Goal: Task Accomplishment & Management: Complete application form

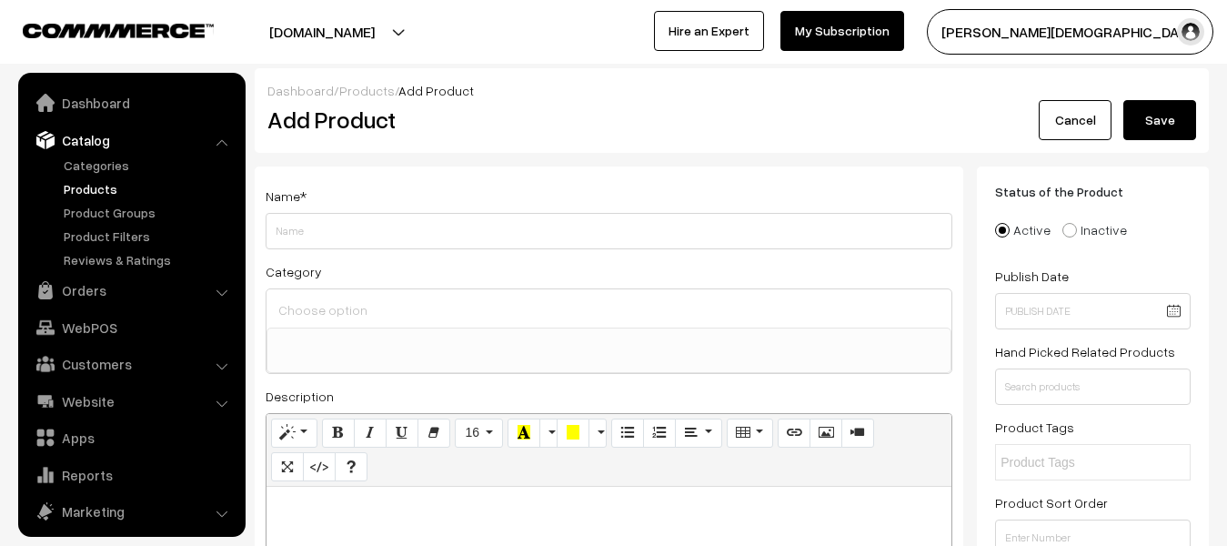
select select
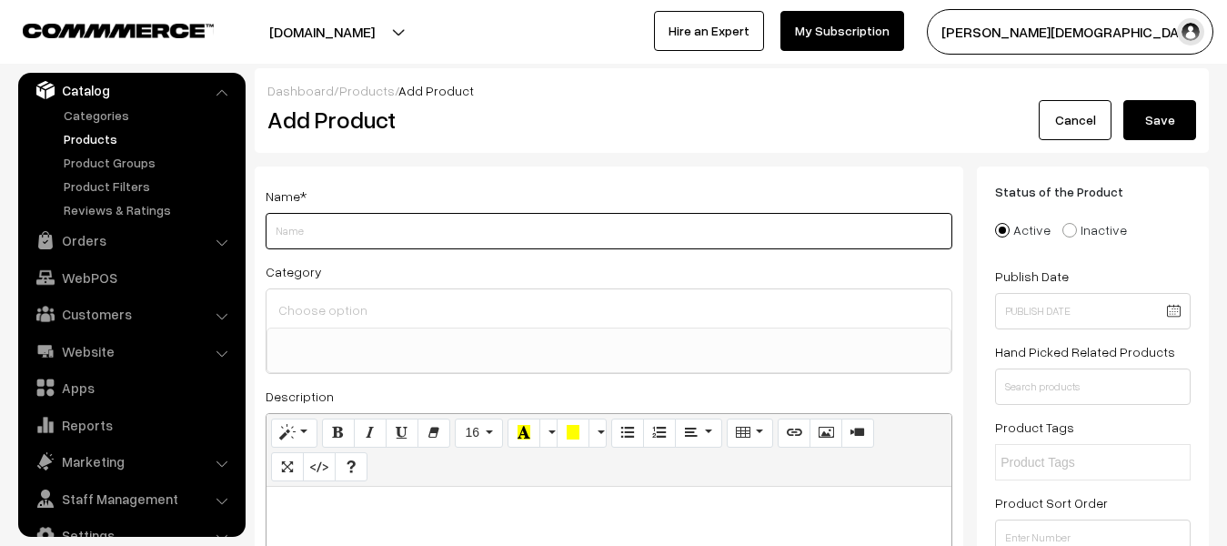
paste input "Akshansh Publication Lakshya RSSB 3rd Grade Teacher Main Exam 2025 Science Avam…"
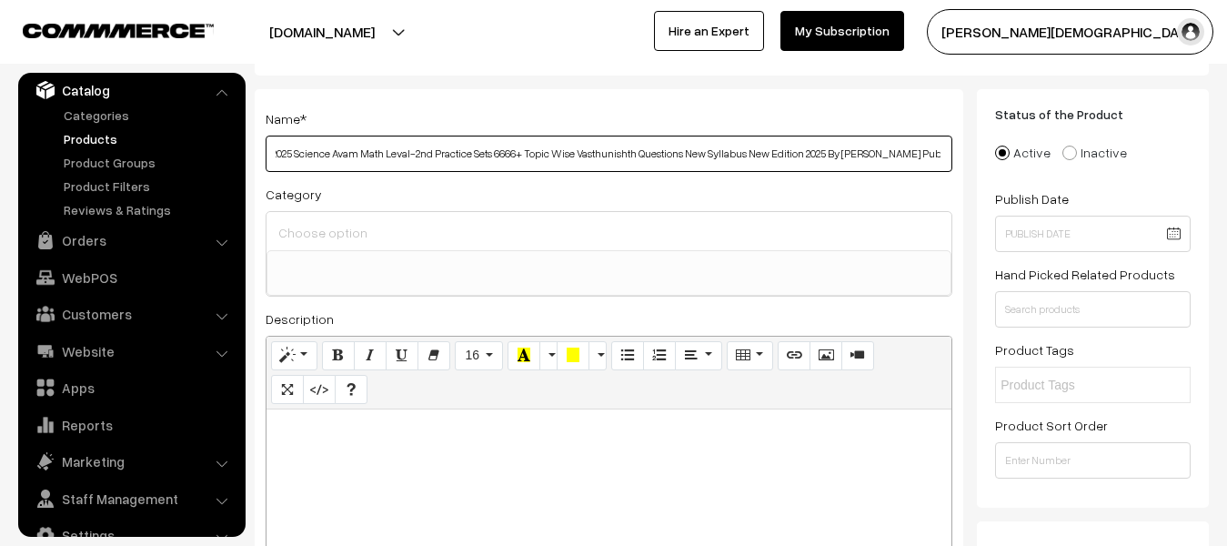
scroll to position [182, 0]
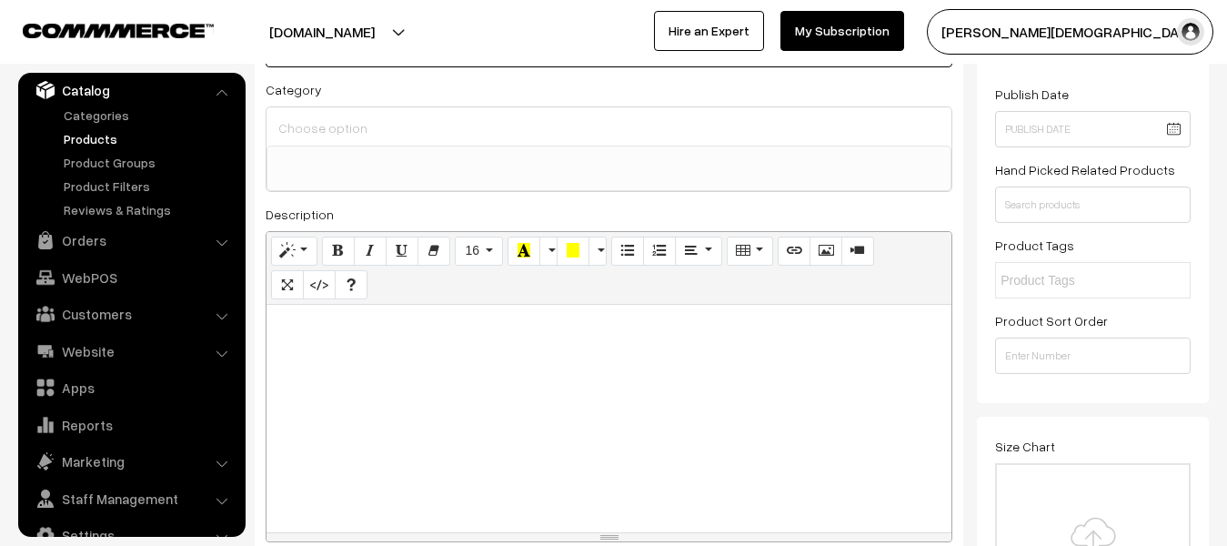
type input "Akshansh Publication Lakshya RSSB 3rd Grade Teacher Main Exam 2025 Science Avam…"
paste div
click at [575, 381] on div at bounding box center [609, 418] width 685 height 227
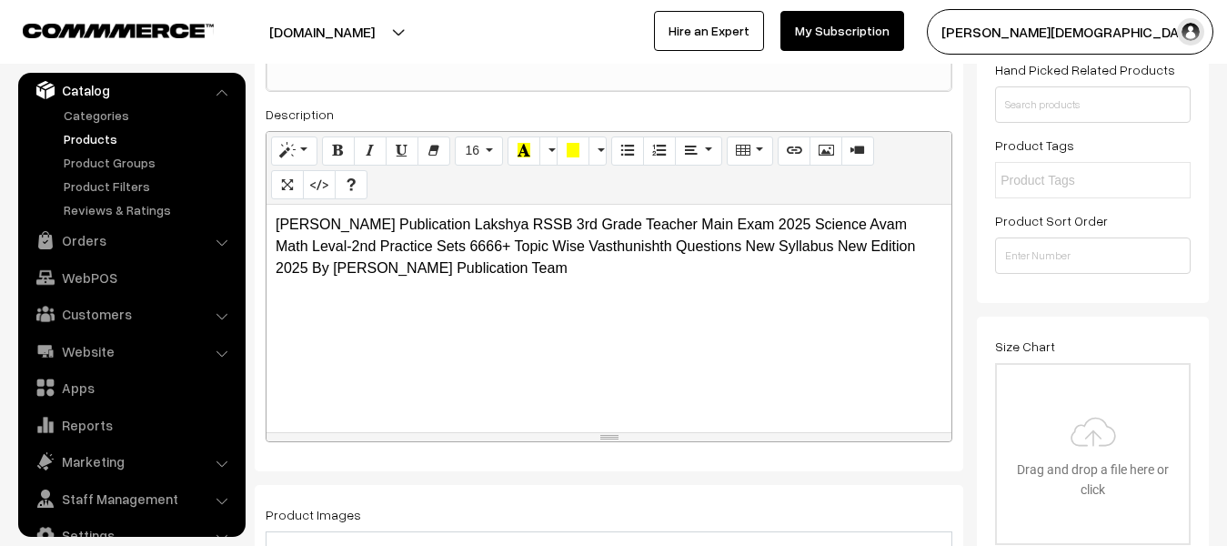
scroll to position [455, 0]
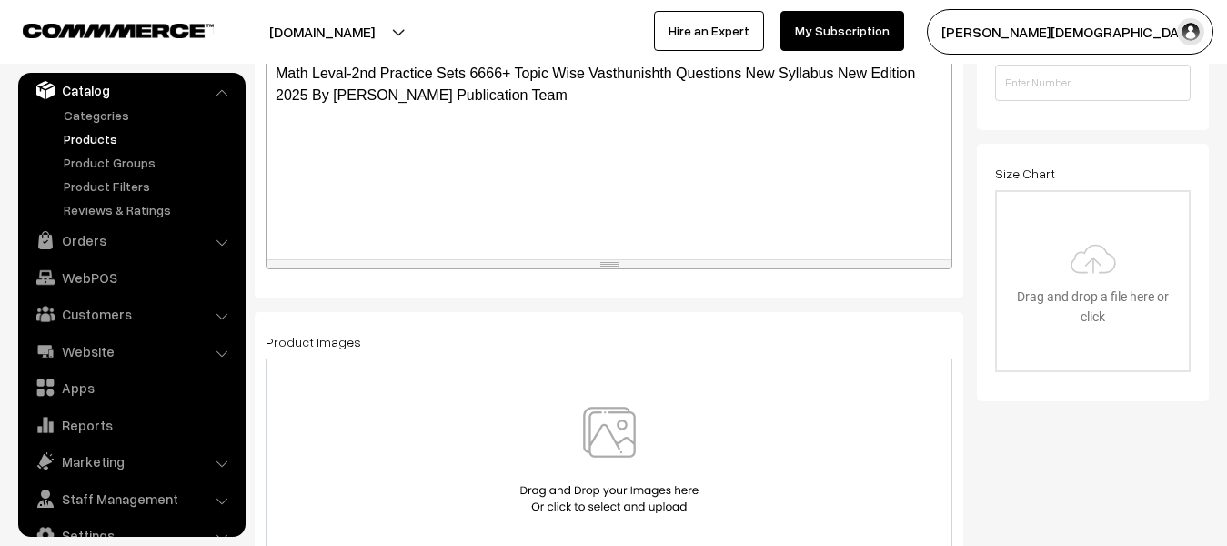
click at [610, 445] on img at bounding box center [609, 460] width 187 height 106
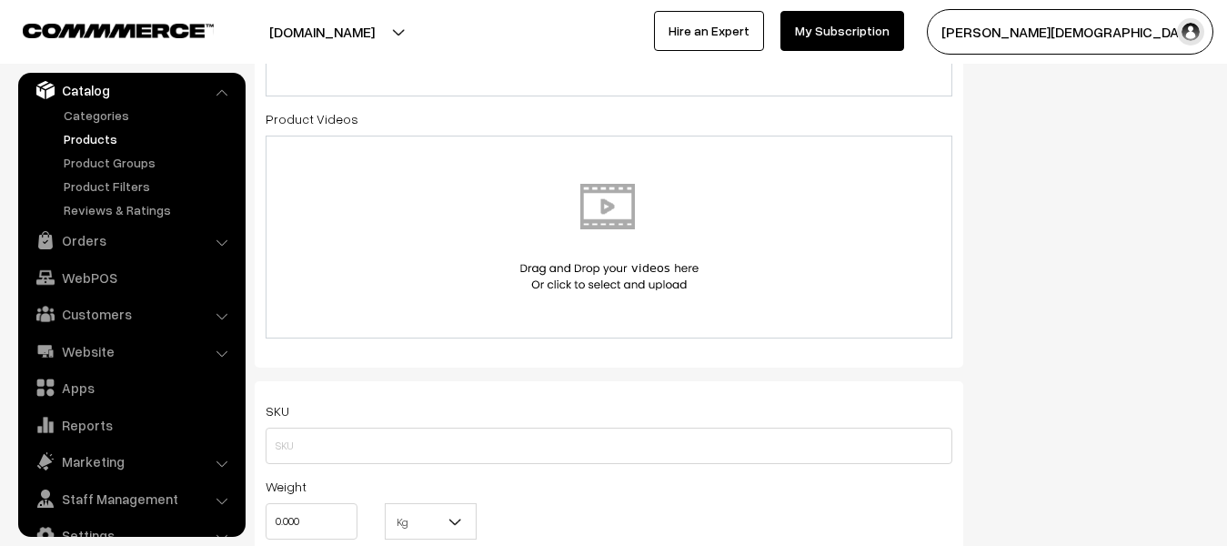
scroll to position [1001, 0]
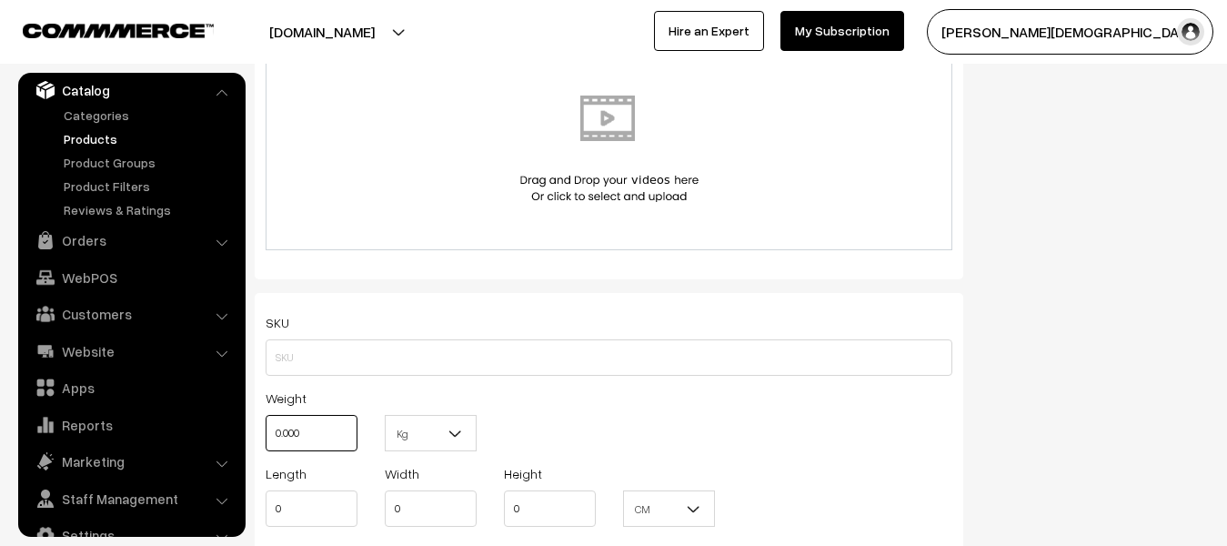
click at [346, 435] on input "0.000" at bounding box center [312, 433] width 92 height 36
type input "0"
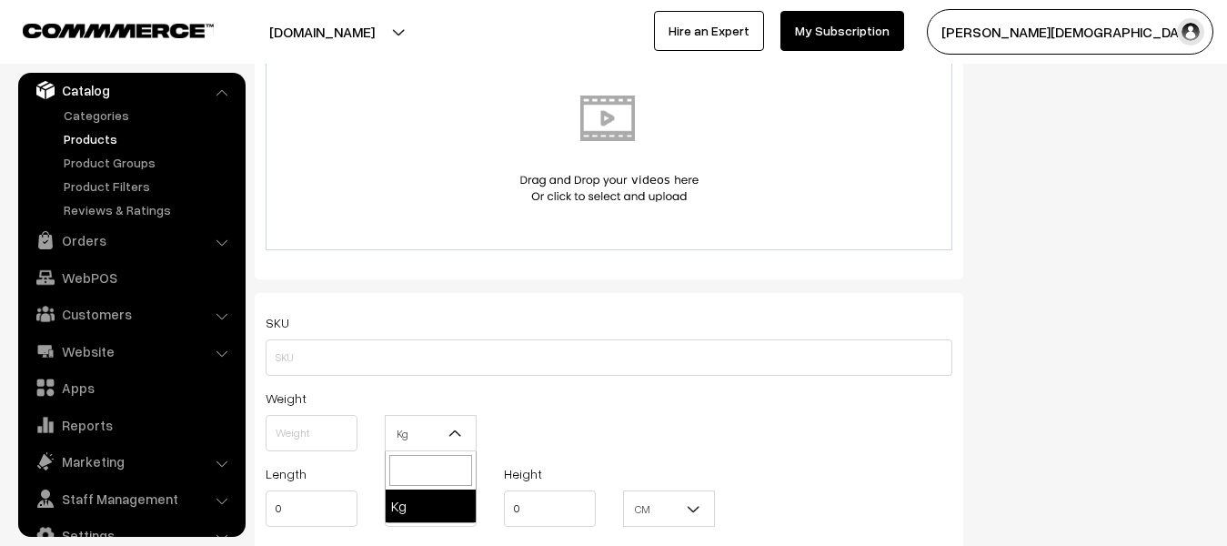
click at [439, 424] on span "Kg" at bounding box center [431, 434] width 90 height 32
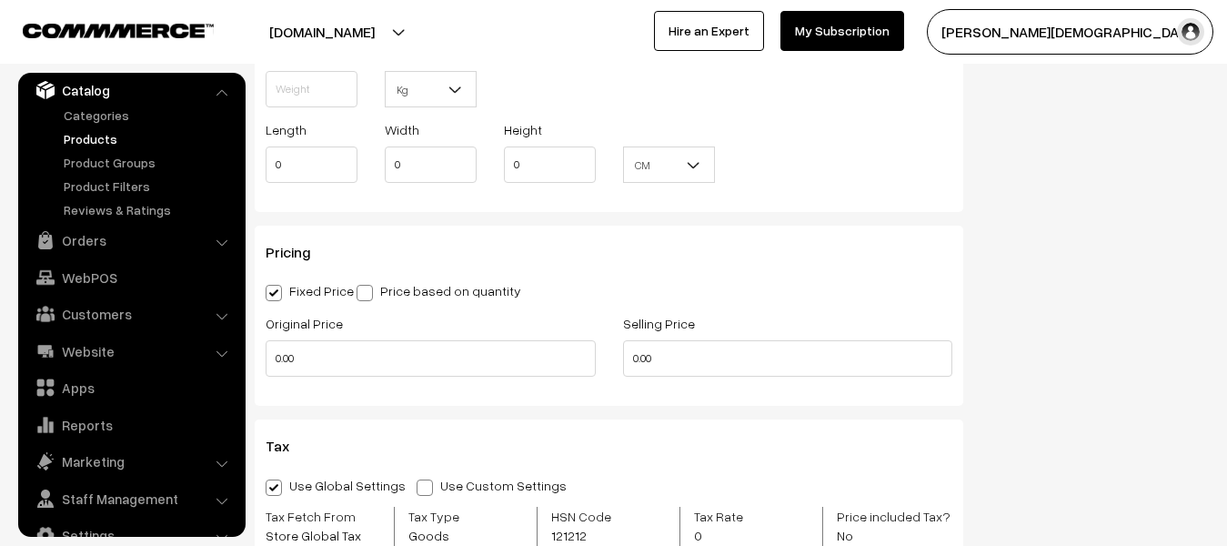
scroll to position [1365, 0]
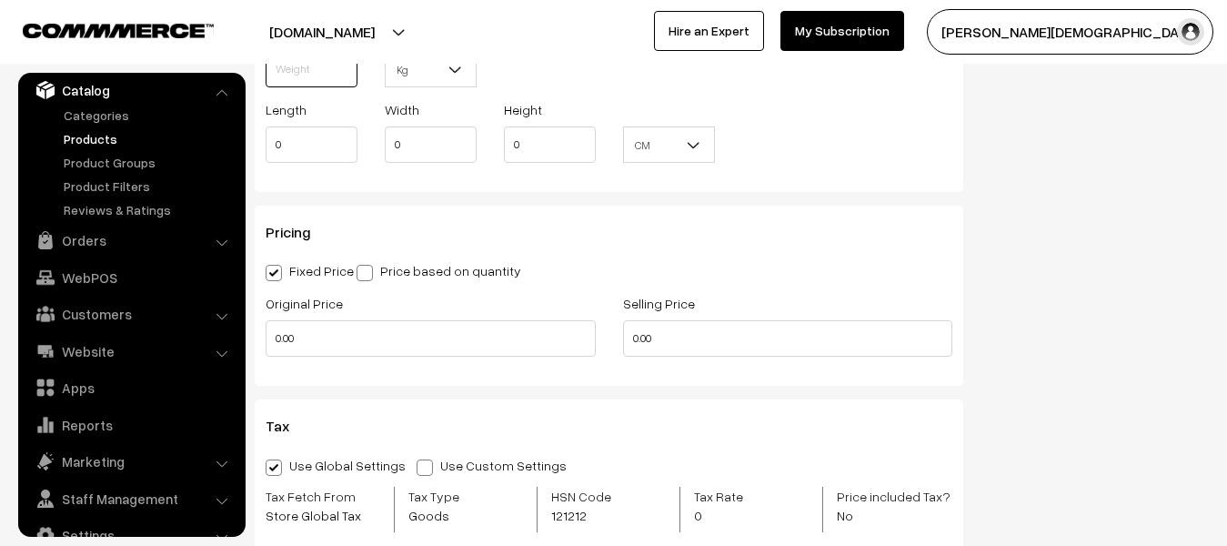
click at [312, 82] on input "text" at bounding box center [312, 69] width 92 height 36
type input "1"
click at [444, 67] on span "Kg" at bounding box center [431, 70] width 90 height 32
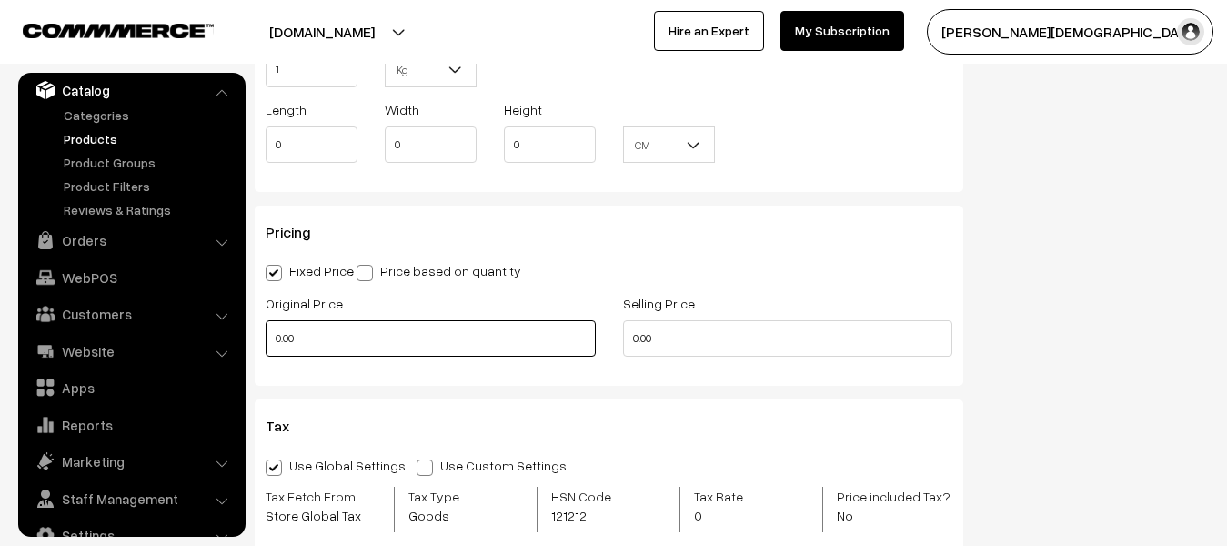
click at [411, 338] on input "0.00" at bounding box center [431, 338] width 330 height 36
type input "0"
type input "499"
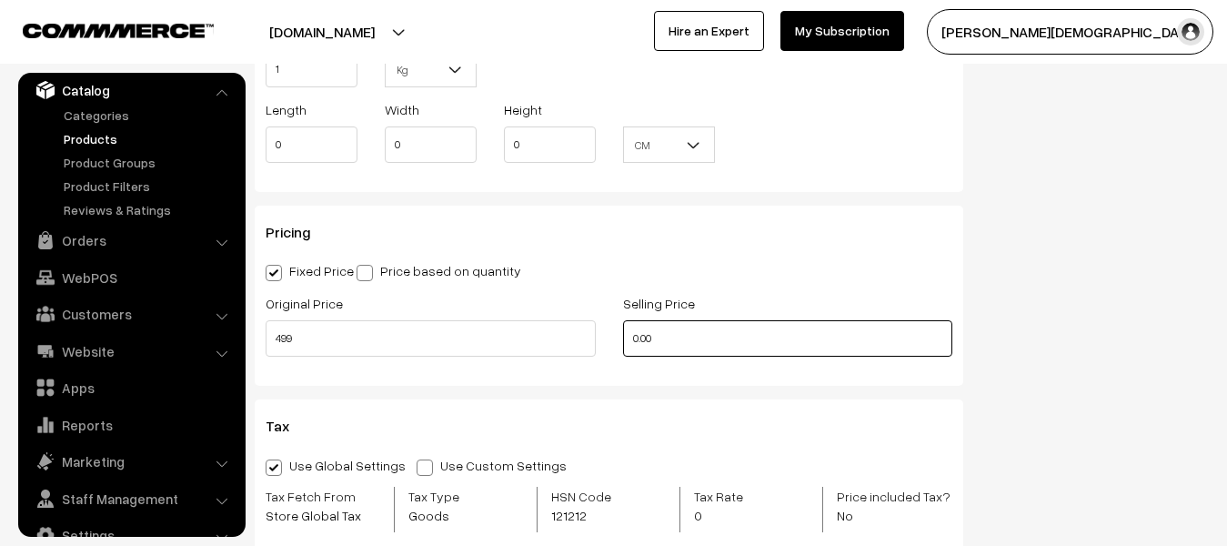
click at [675, 323] on input "0.00" at bounding box center [788, 338] width 330 height 36
type input "0"
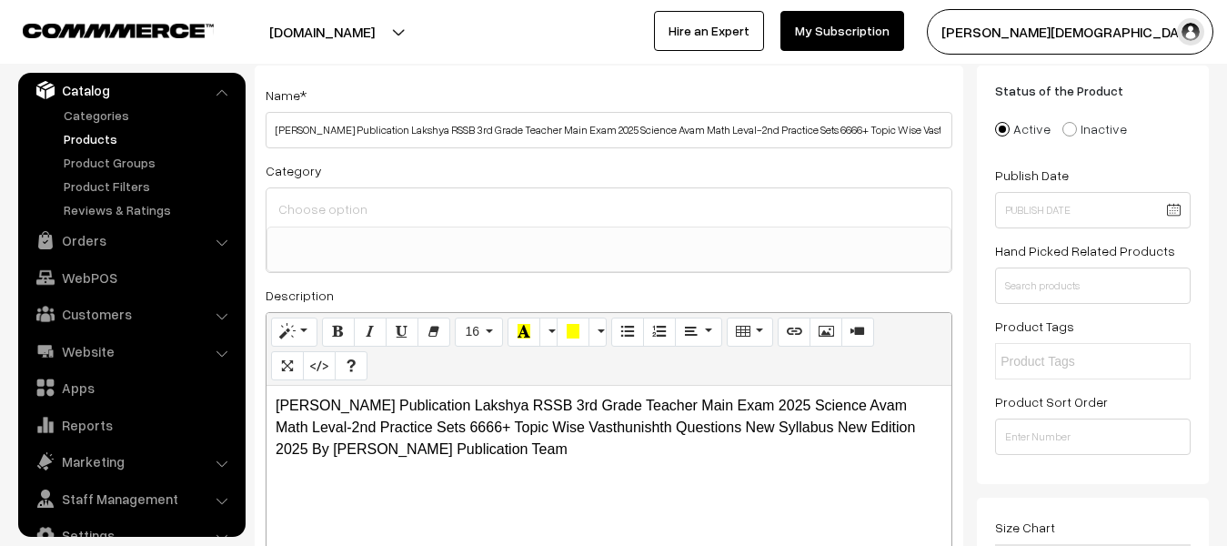
scroll to position [0, 0]
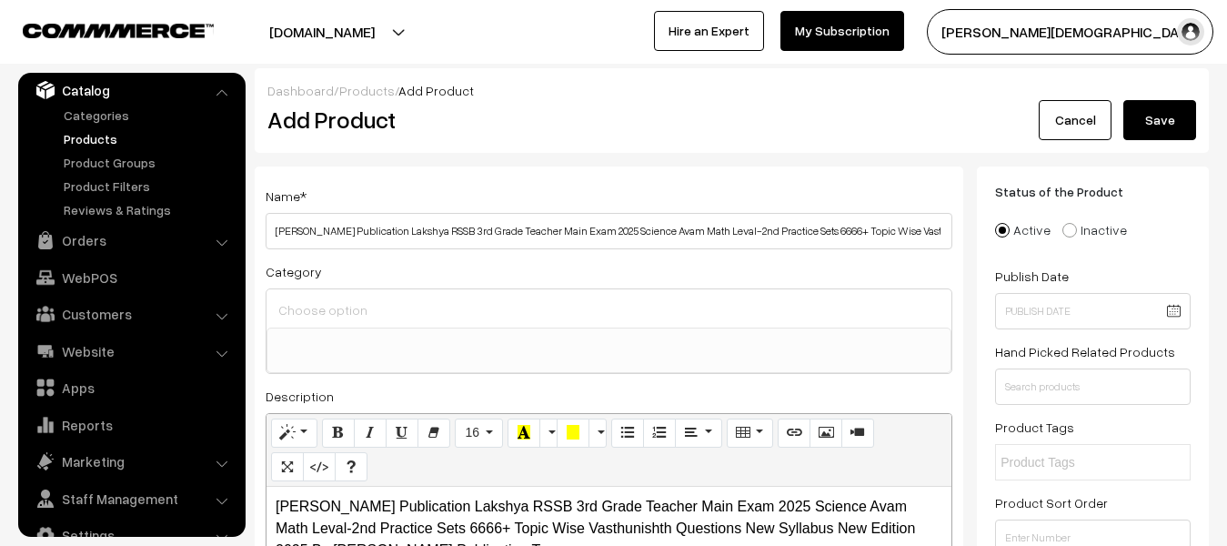
type input "225"
drag, startPoint x: 1155, startPoint y: 126, endPoint x: 862, endPoint y: 188, distance: 298.7
click at [1154, 126] on button "Save" at bounding box center [1160, 120] width 73 height 40
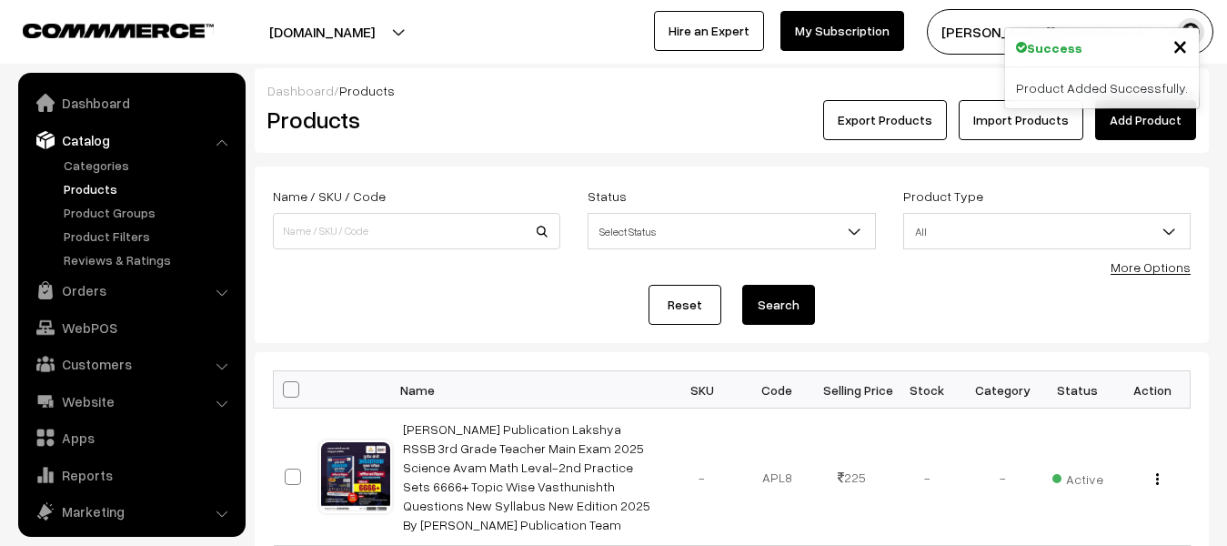
scroll to position [50, 0]
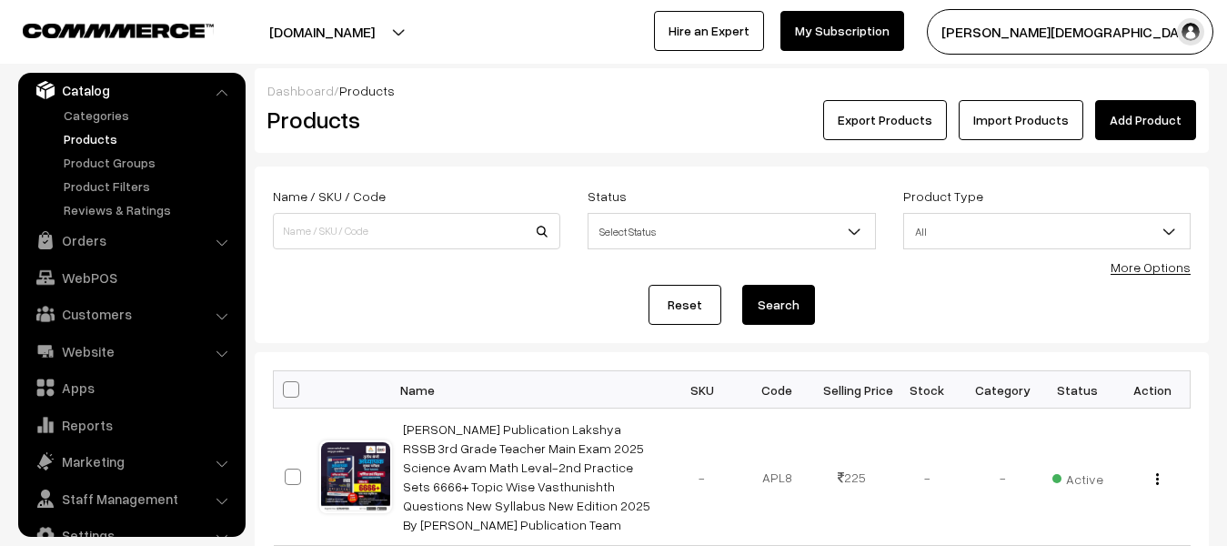
click at [1124, 116] on link "Add Product" at bounding box center [1145, 120] width 101 height 40
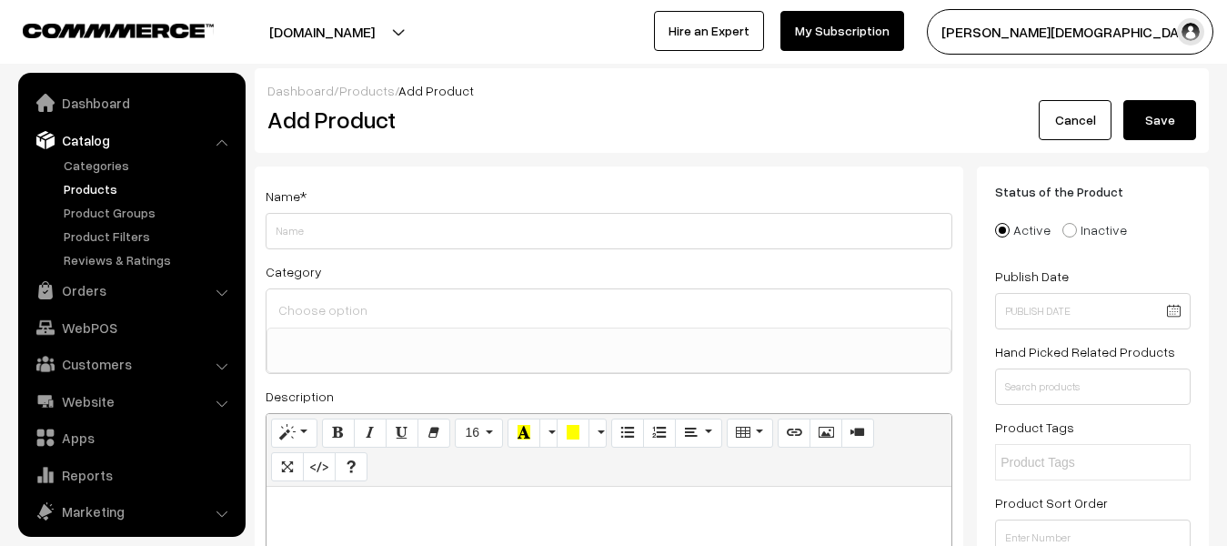
select select
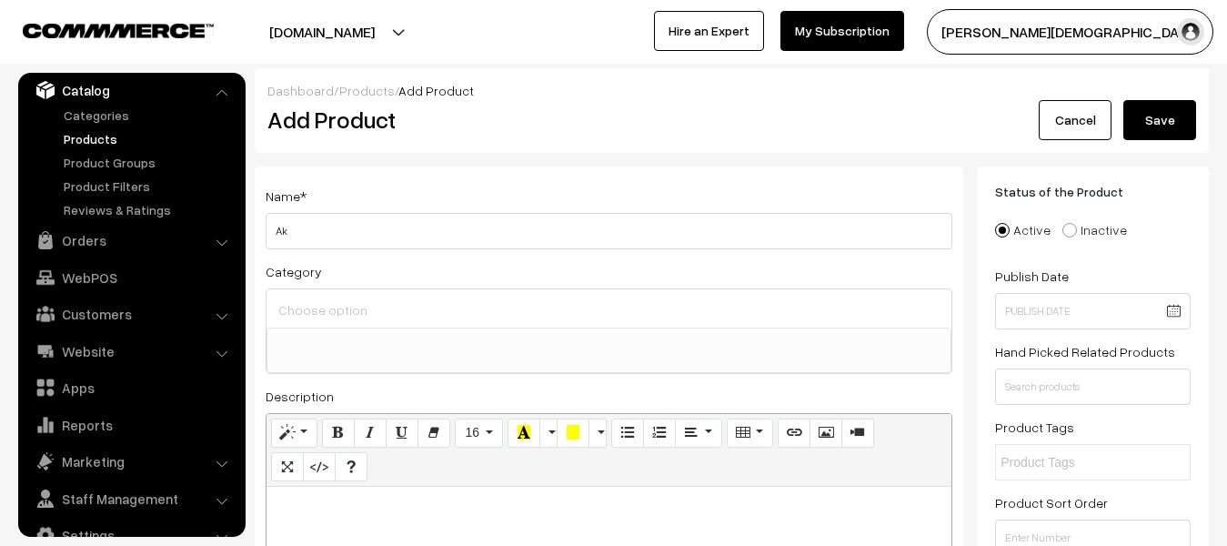
type input "A"
paste input "[PERSON_NAME] Publication Lakshya Classes RSSB 3rd Grade Teacher Main Exam 2025…"
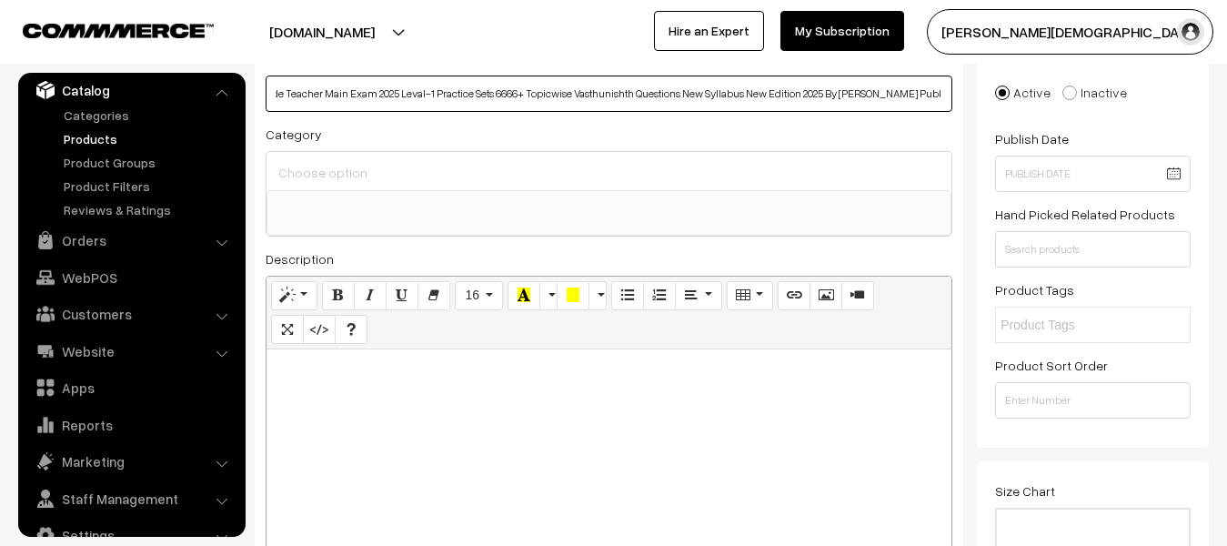
scroll to position [182, 0]
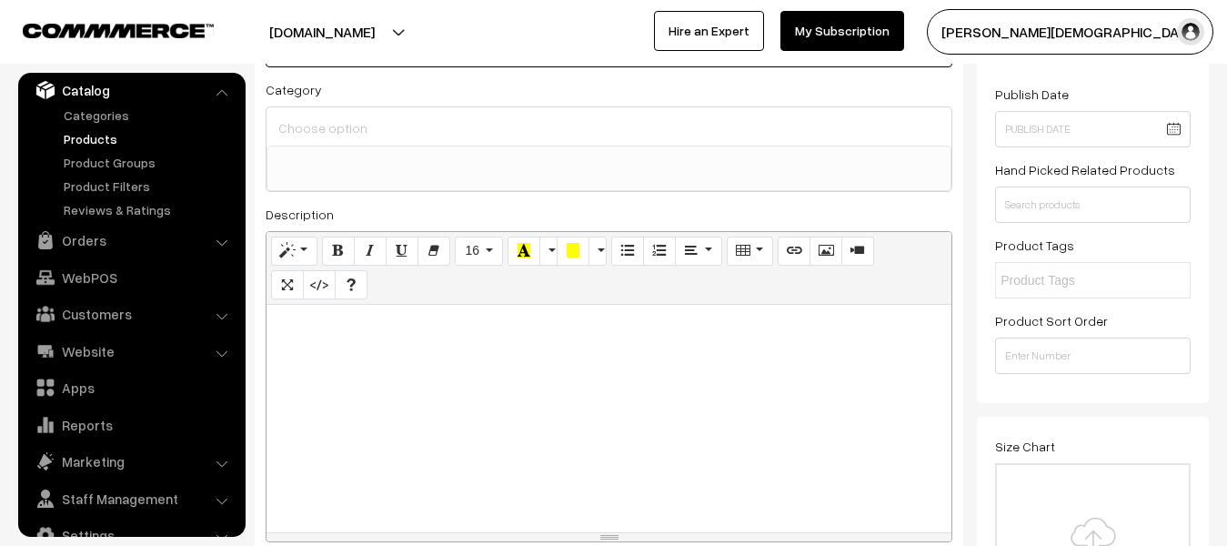
type input "[PERSON_NAME] Publication Lakshya Classes RSSB 3rd Grade Teacher Main Exam 2025…"
click at [596, 332] on p at bounding box center [609, 325] width 667 height 22
paste div
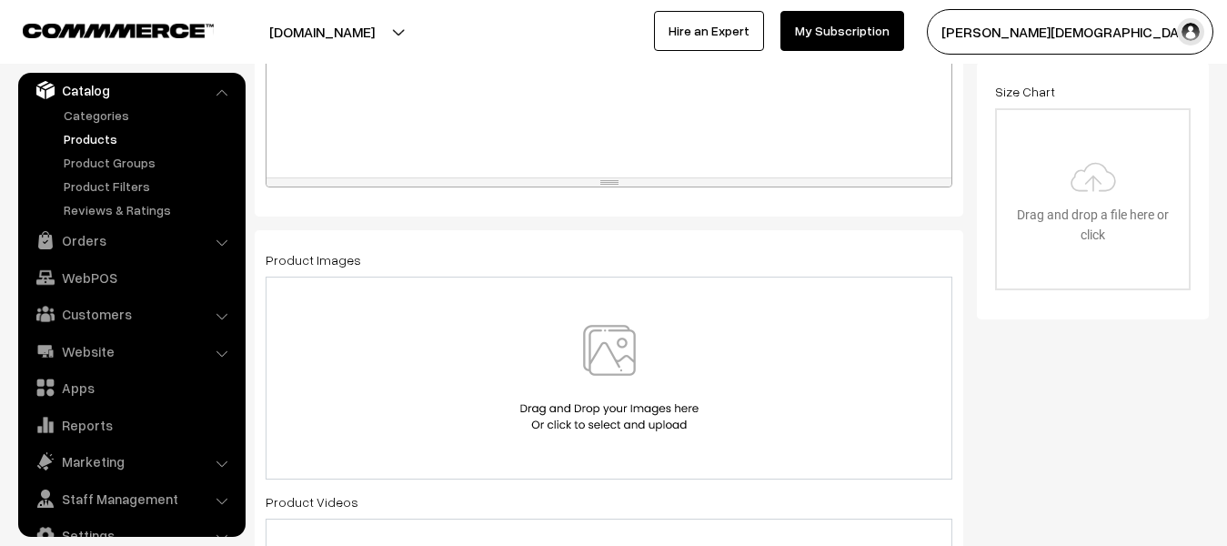
scroll to position [637, 0]
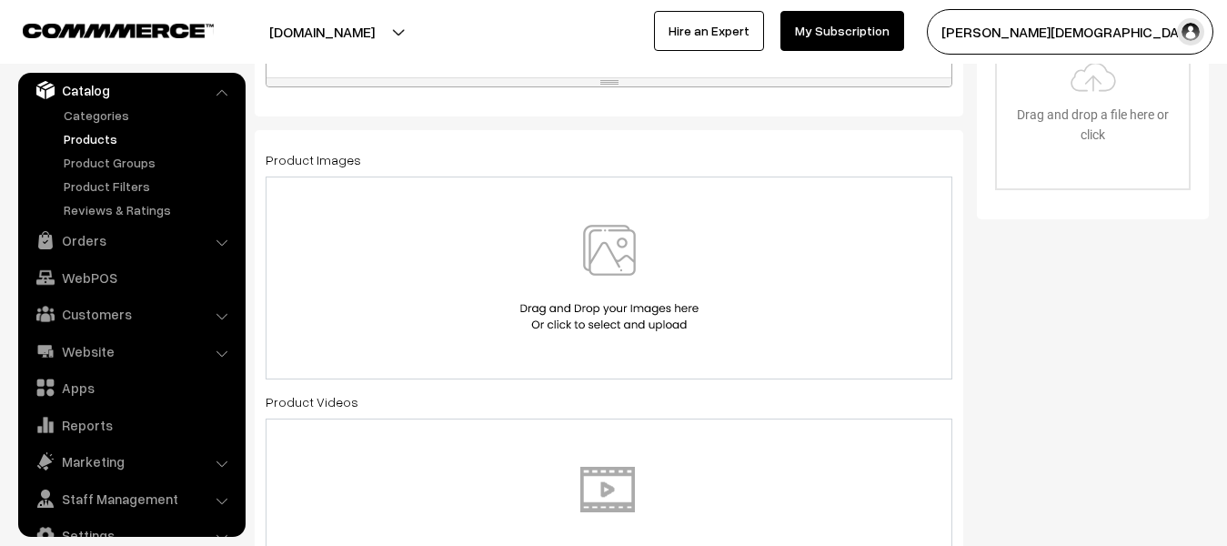
click at [595, 287] on img at bounding box center [609, 278] width 187 height 106
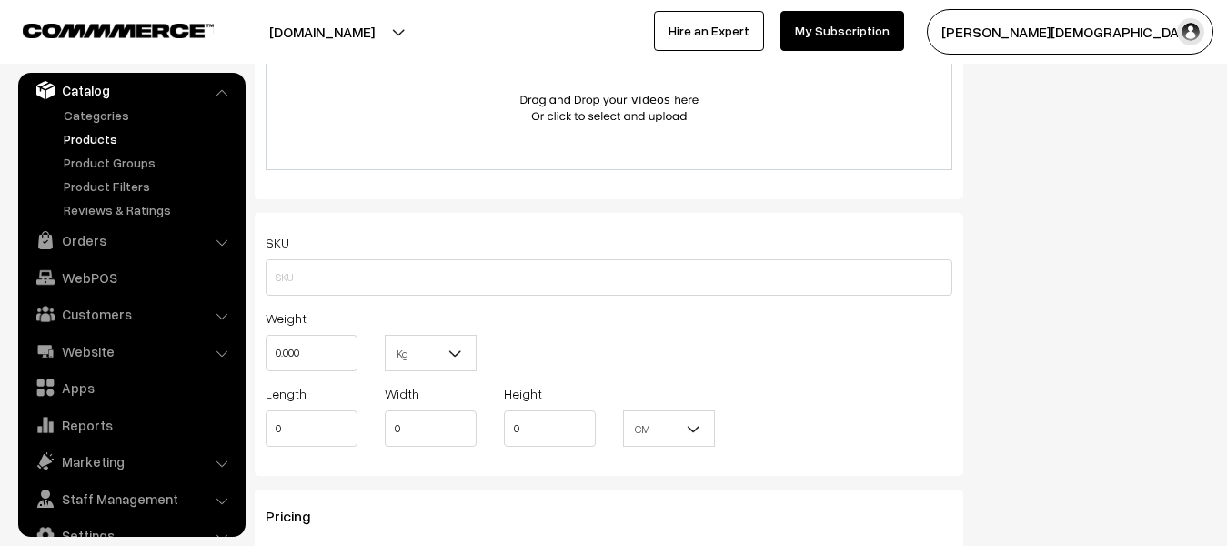
scroll to position [1092, 0]
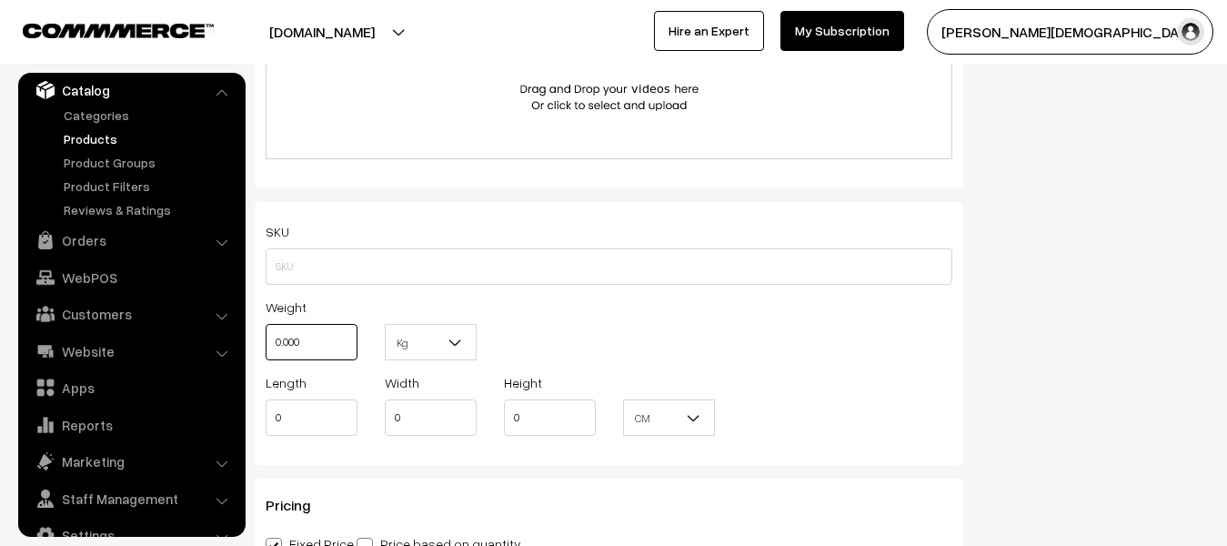
click at [340, 341] on input "0.000" at bounding box center [312, 342] width 92 height 36
type input "0"
type input "1"
click at [451, 352] on span "Kg" at bounding box center [431, 343] width 90 height 32
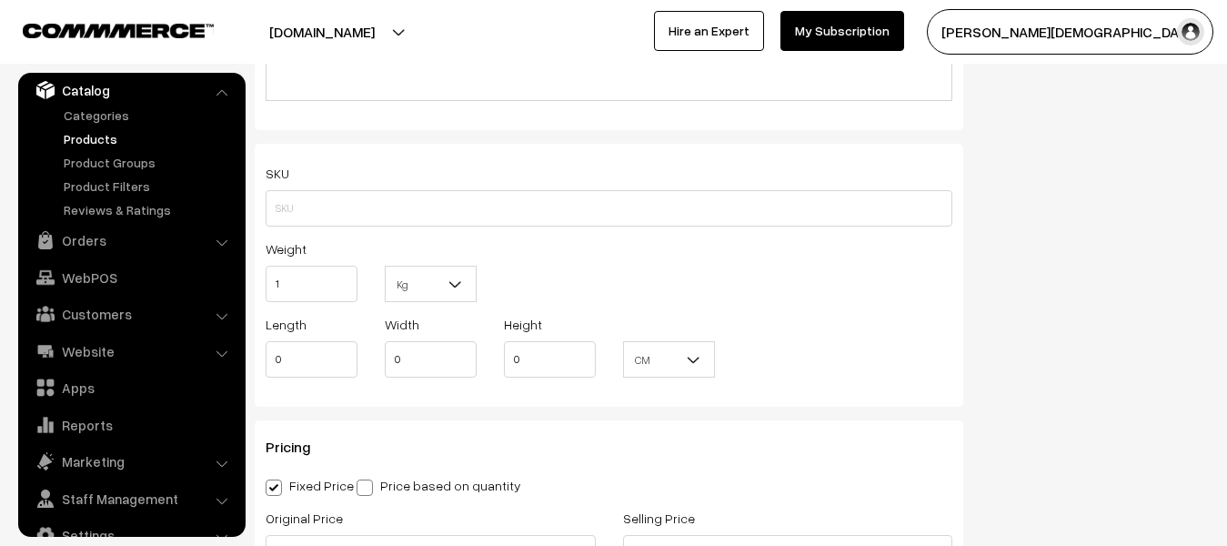
scroll to position [1183, 0]
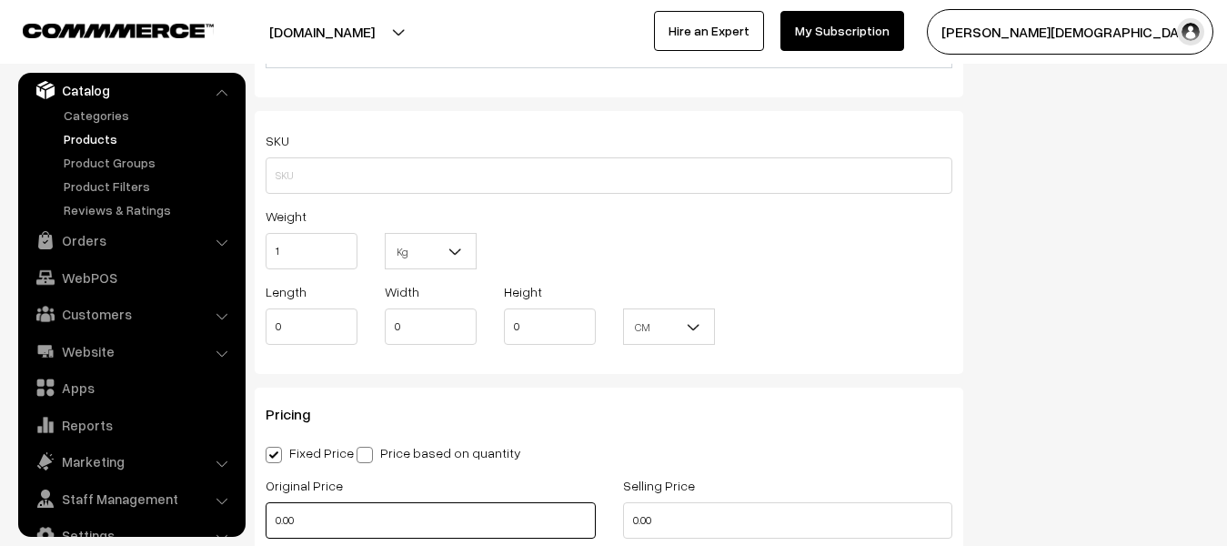
click at [326, 505] on input "0.00" at bounding box center [431, 520] width 330 height 36
type input "0"
type input "600"
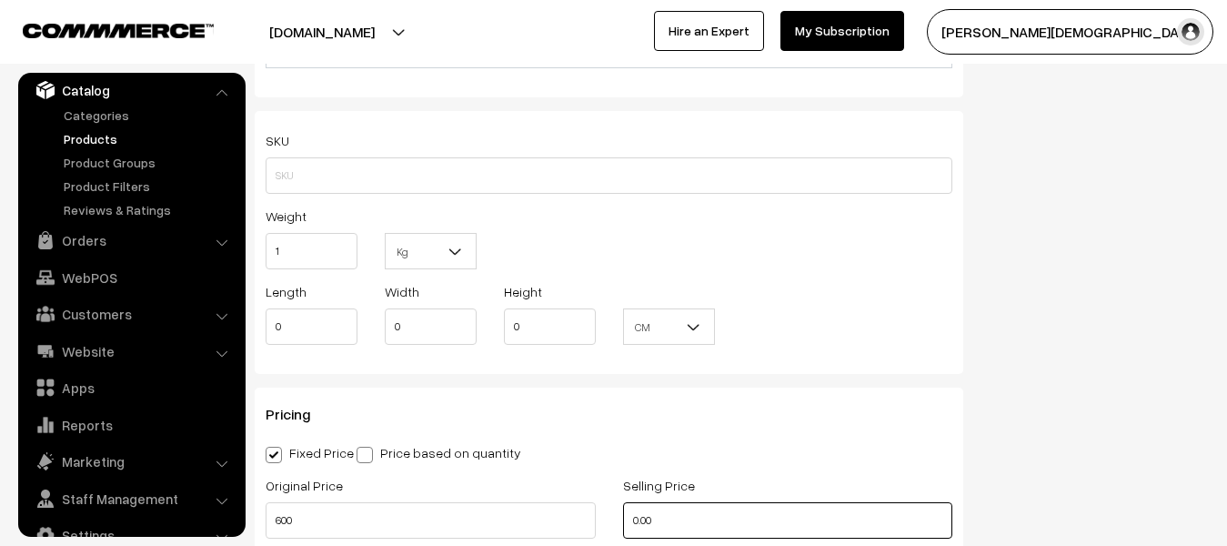
click at [711, 537] on input "0.00" at bounding box center [788, 520] width 330 height 36
type input "0"
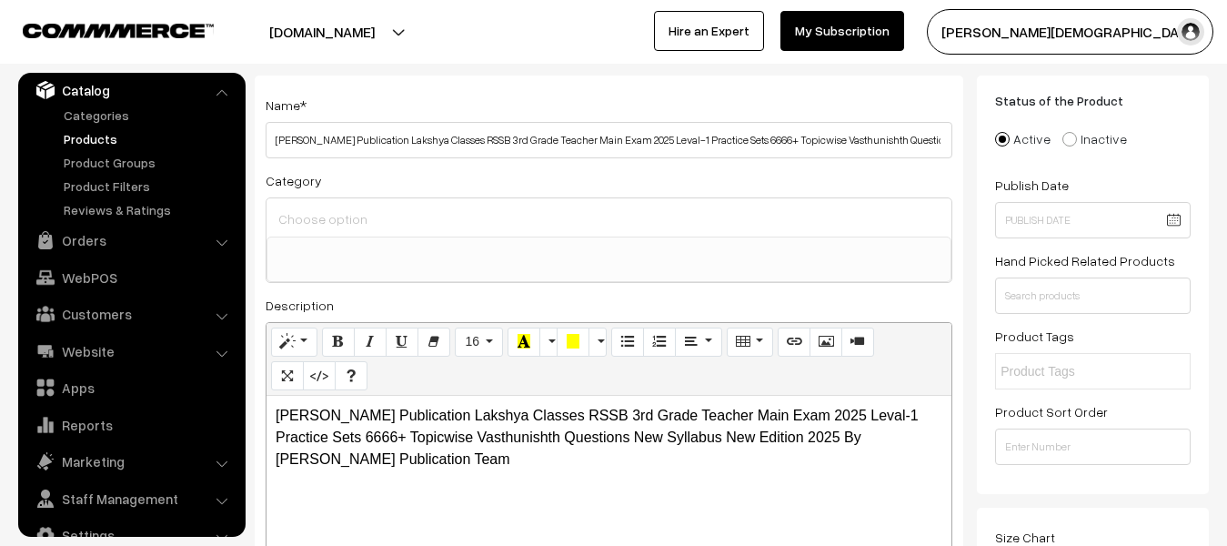
scroll to position [0, 0]
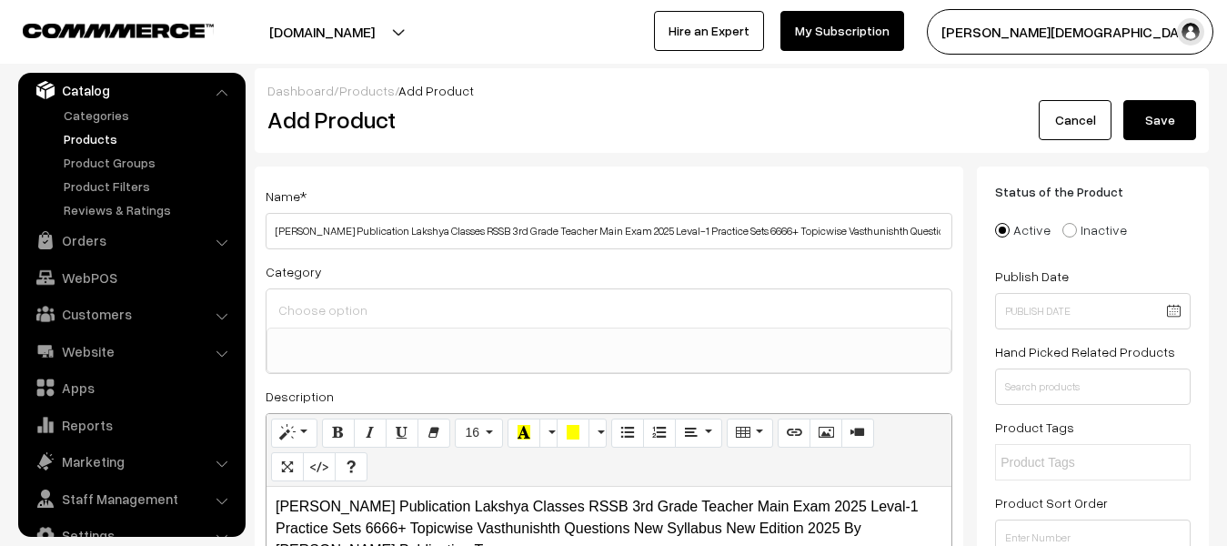
type input "251"
click at [1154, 126] on button "Save" at bounding box center [1160, 120] width 73 height 40
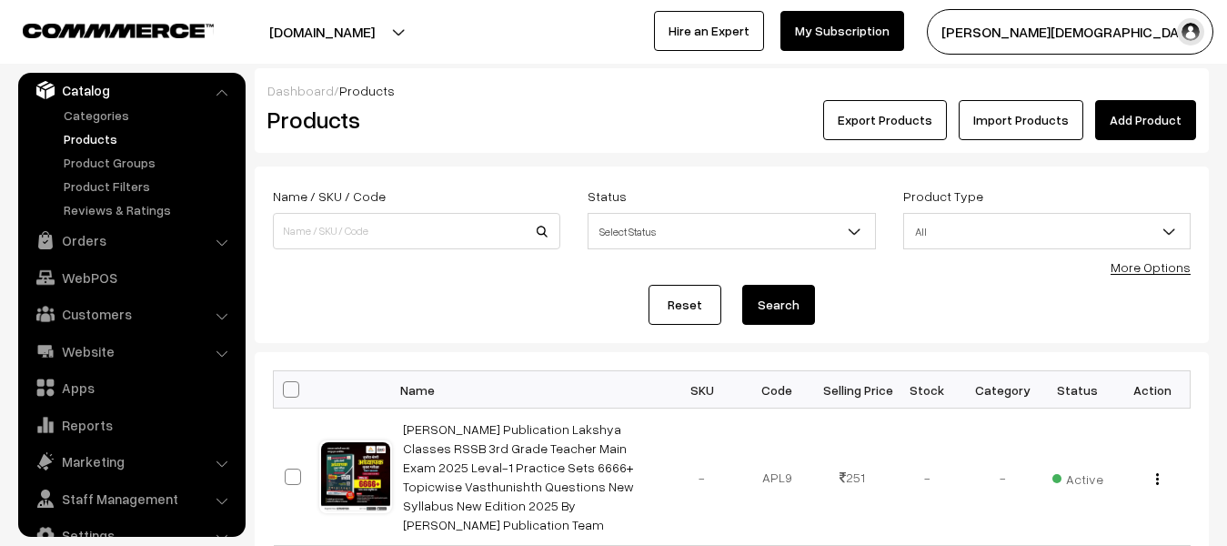
click at [1134, 147] on div "Dashboard / Products Products Export Products Import Products Add Product" at bounding box center [732, 110] width 954 height 85
click at [1130, 126] on link "Add Product" at bounding box center [1145, 120] width 101 height 40
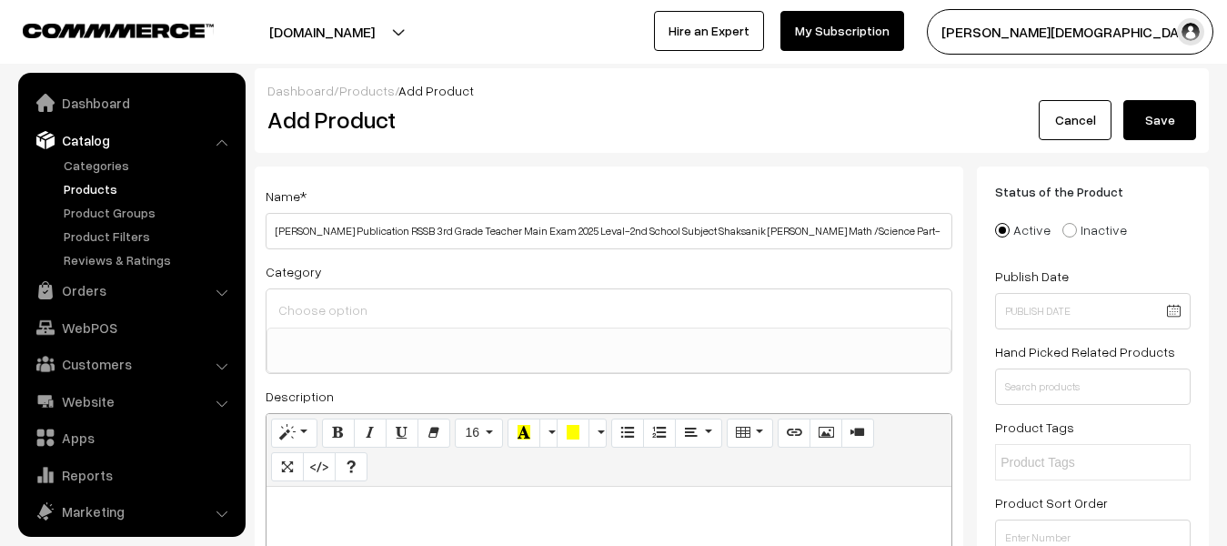
select select
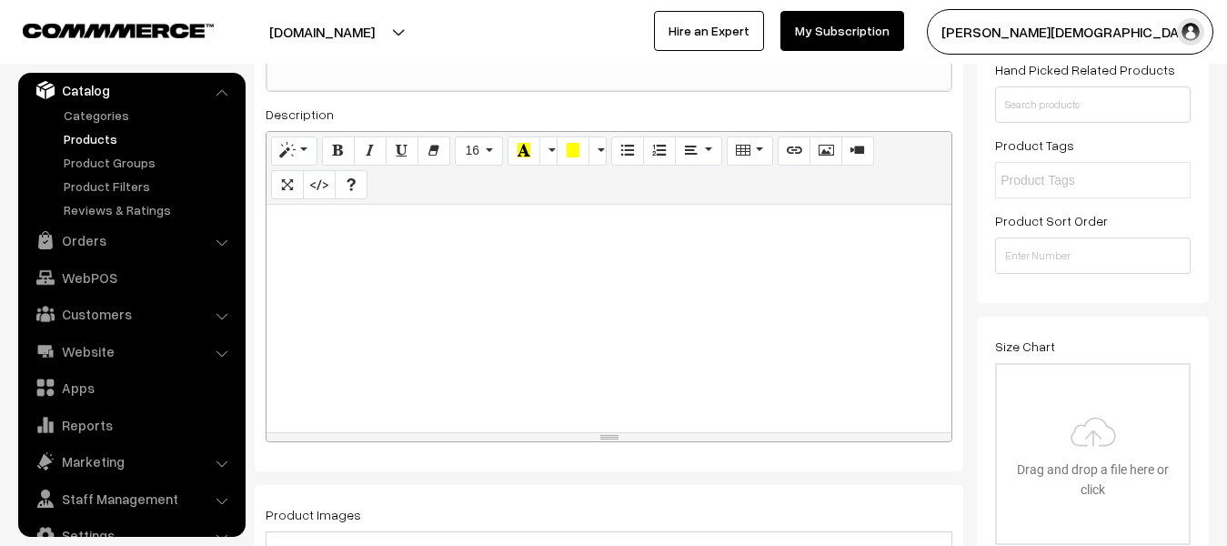
scroll to position [273, 0]
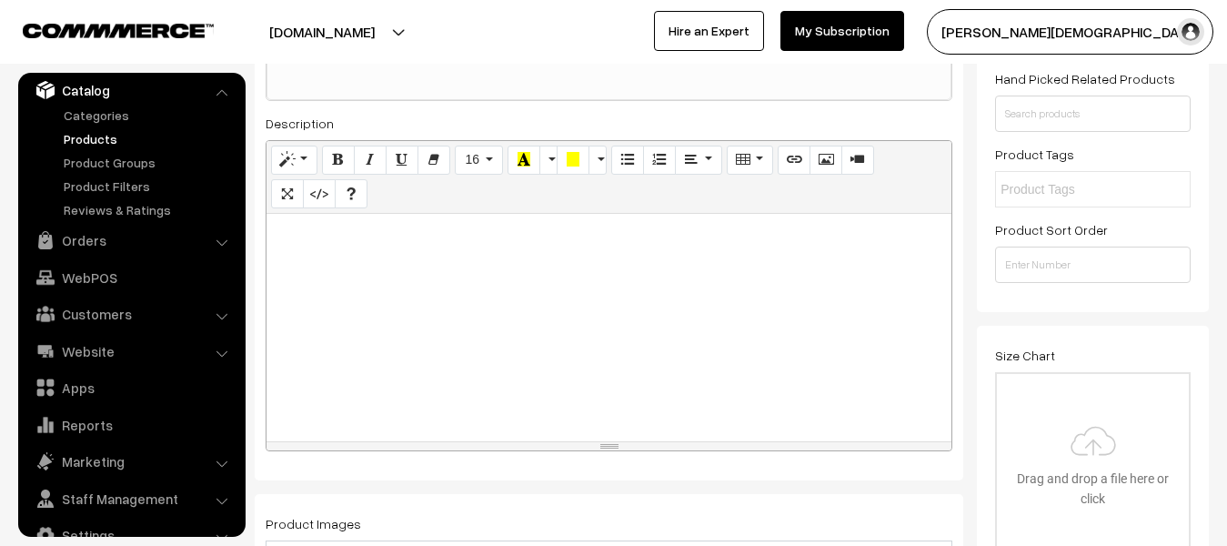
type input "[PERSON_NAME] Publication RSSB 3rd Grade Teacher Main Exam 2025 Leval-2nd Schoo…"
click at [484, 287] on div at bounding box center [609, 327] width 685 height 227
paste div
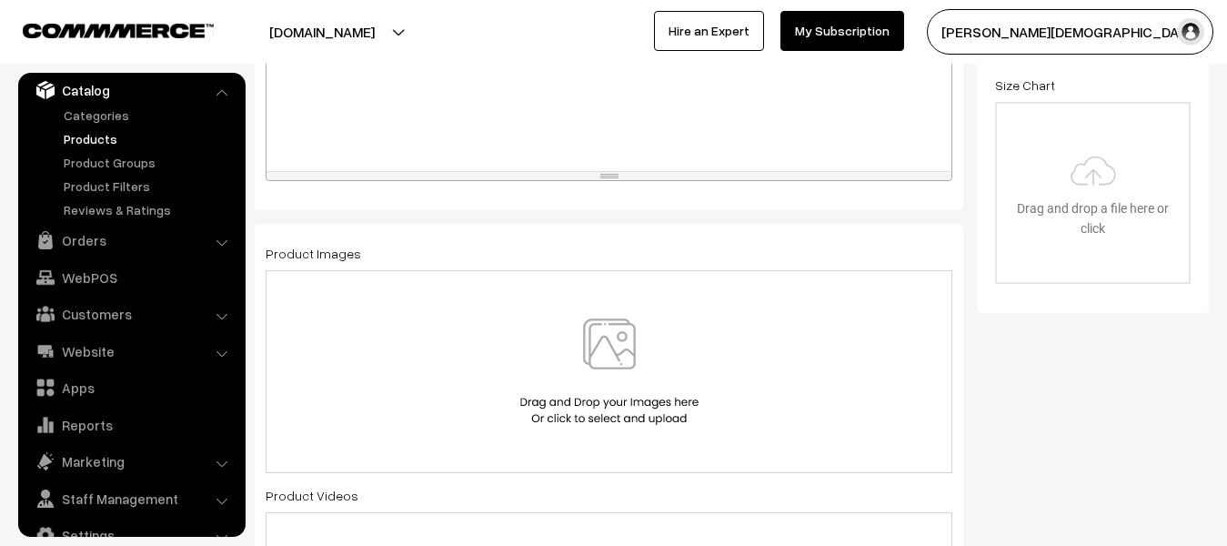
scroll to position [546, 0]
click at [555, 358] on img at bounding box center [609, 369] width 187 height 106
click at [559, 347] on img at bounding box center [609, 369] width 187 height 106
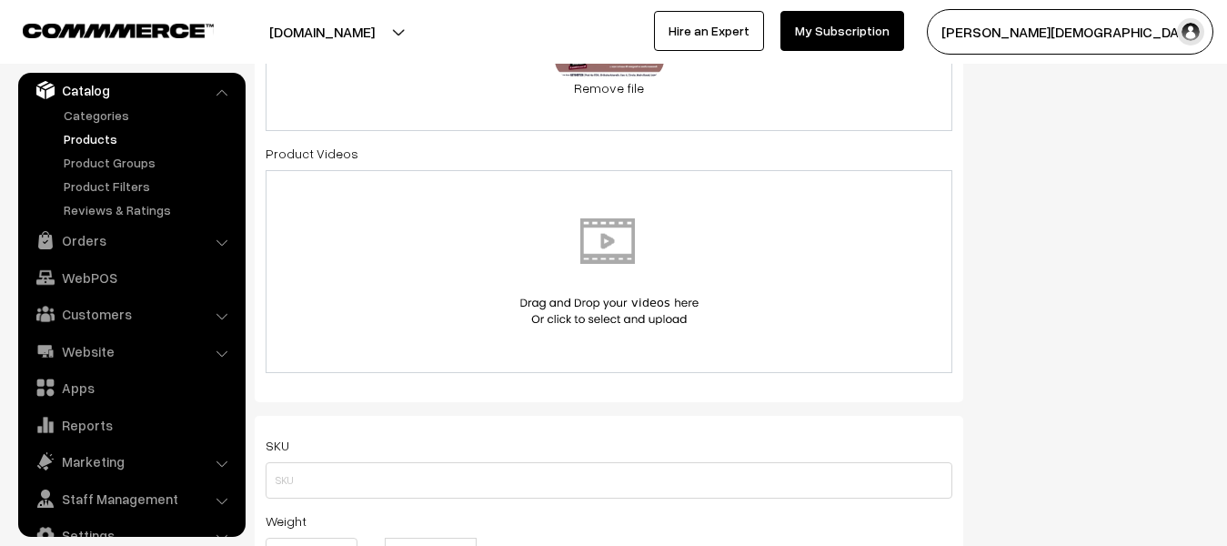
scroll to position [910, 0]
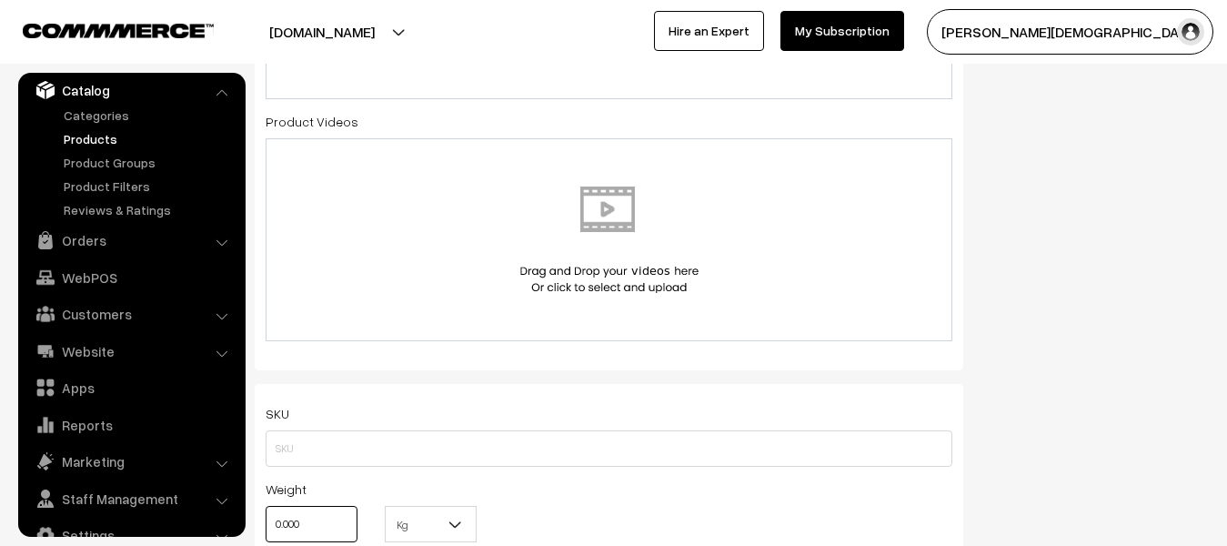
click at [316, 510] on input "0.000" at bounding box center [312, 524] width 92 height 36
type input "0"
type input "1"
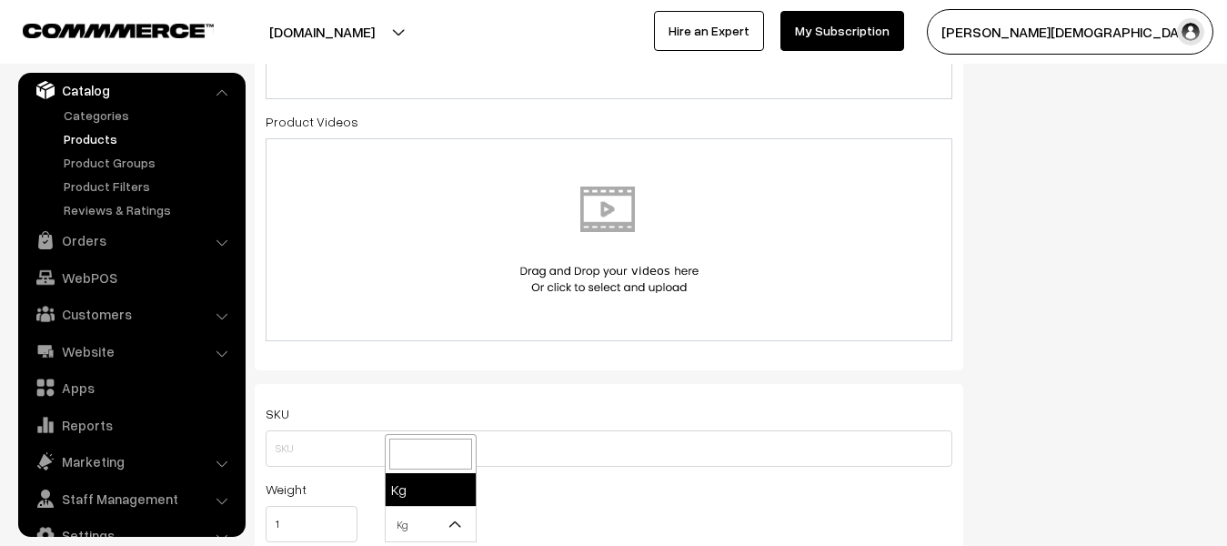
click at [464, 522] on b at bounding box center [456, 524] width 18 height 18
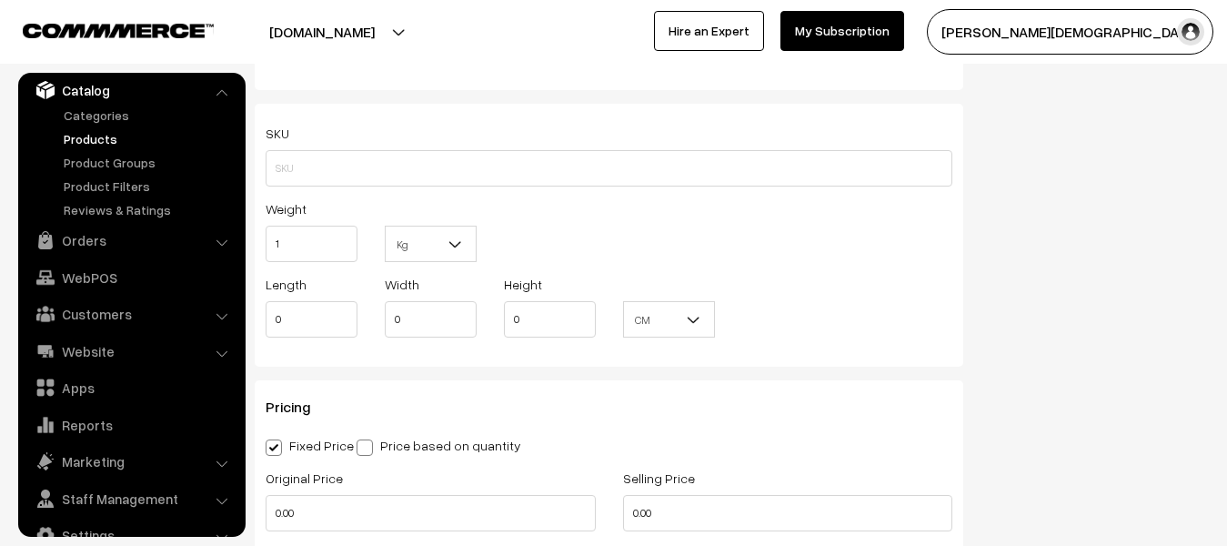
scroll to position [1183, 0]
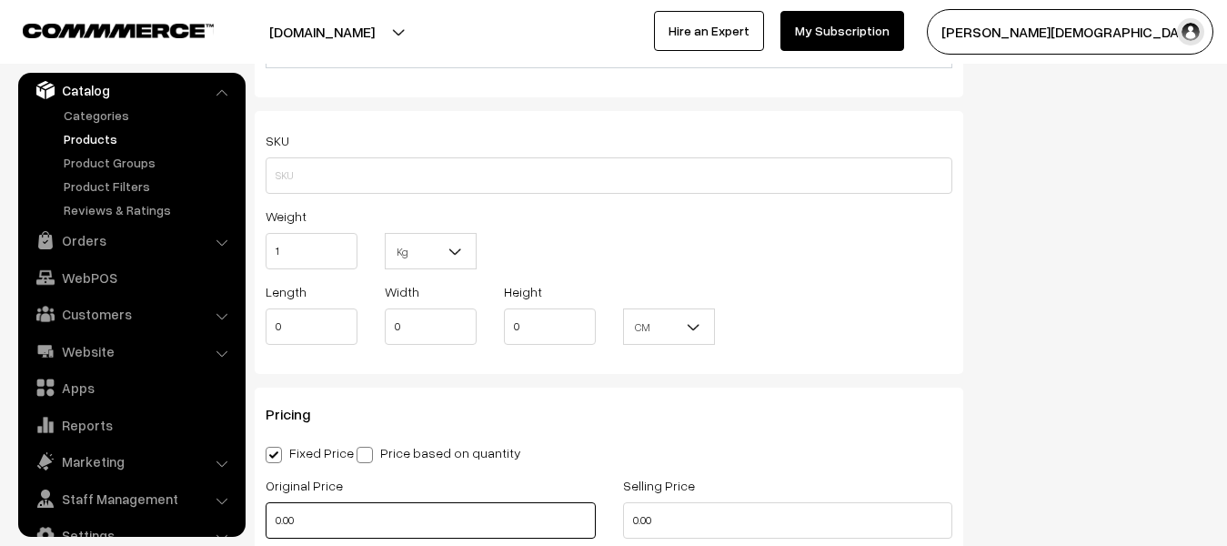
click at [380, 519] on input "0.00" at bounding box center [431, 520] width 330 height 36
type input "0"
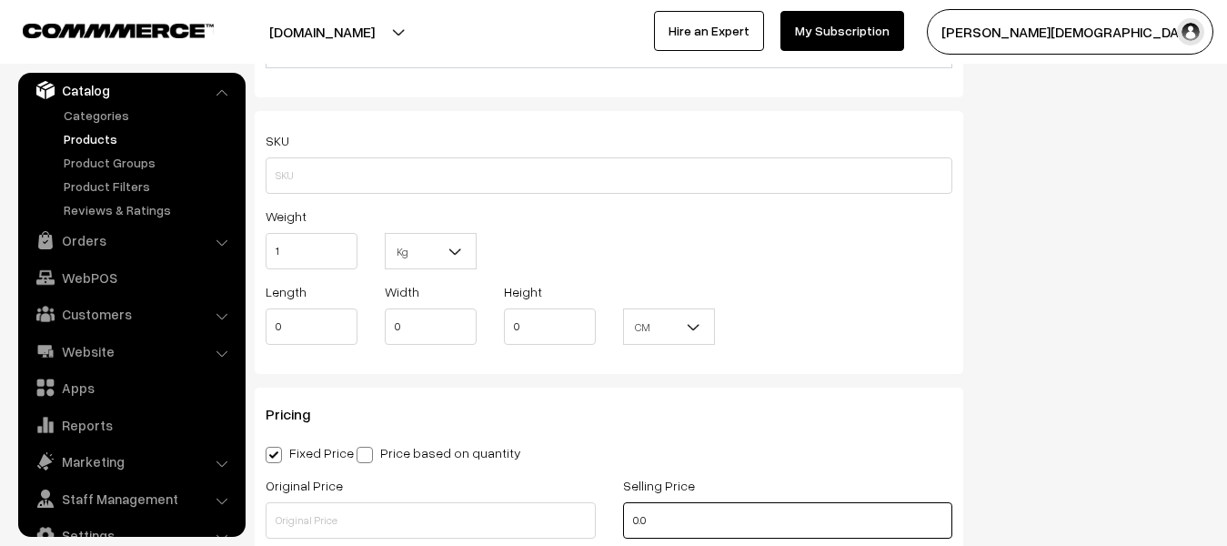
click at [660, 531] on input "0.0" at bounding box center [788, 520] width 330 height 36
type input "0"
type input "251"
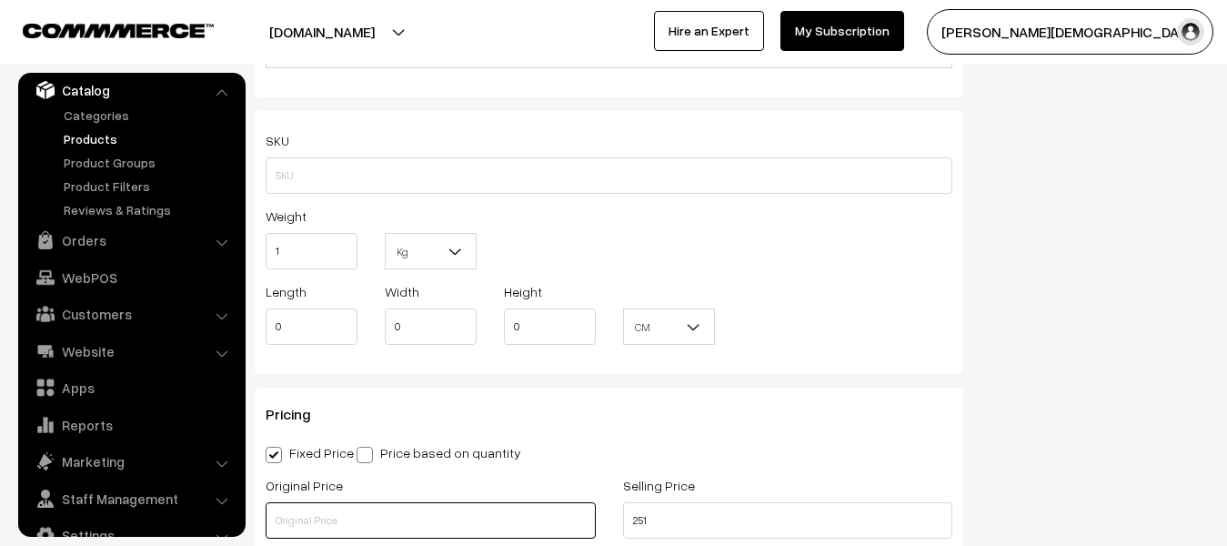
click at [428, 517] on input "text" at bounding box center [431, 520] width 330 height 36
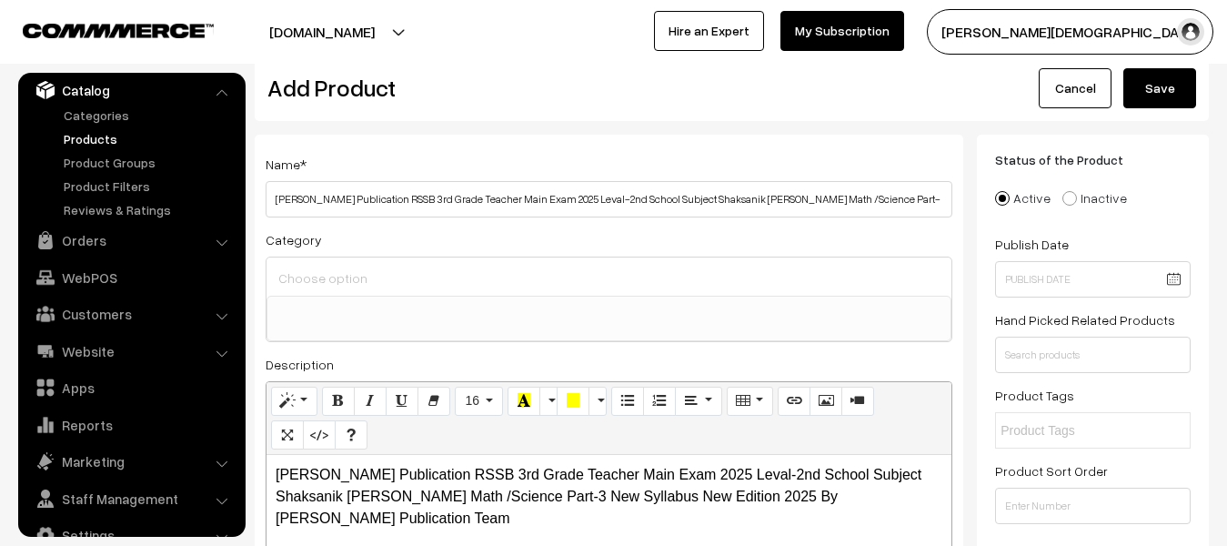
scroll to position [0, 0]
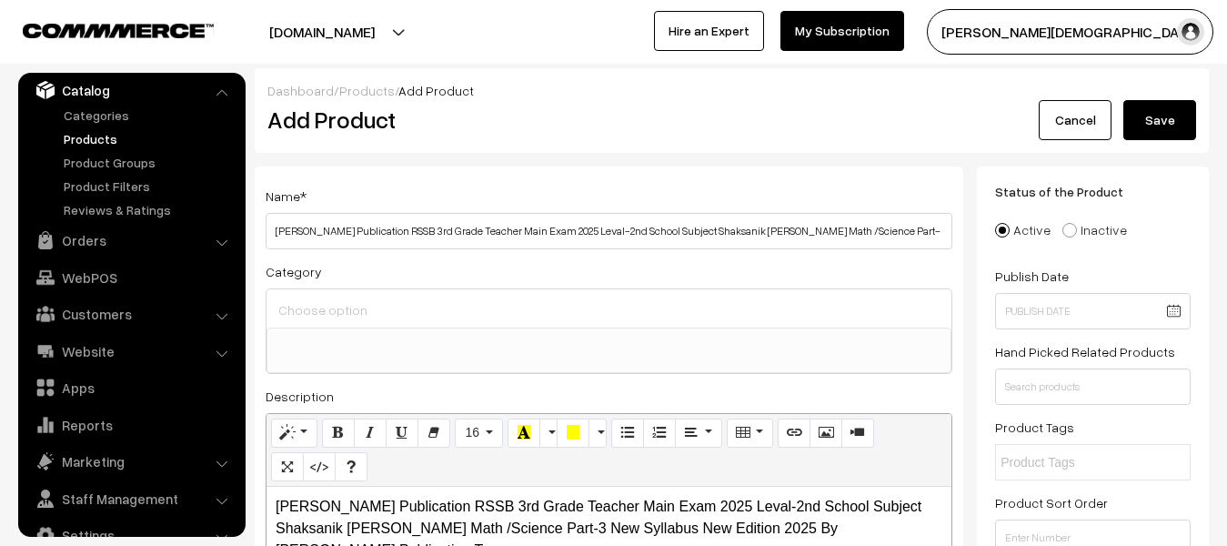
type input "699"
click at [1137, 131] on button "Save" at bounding box center [1160, 120] width 73 height 40
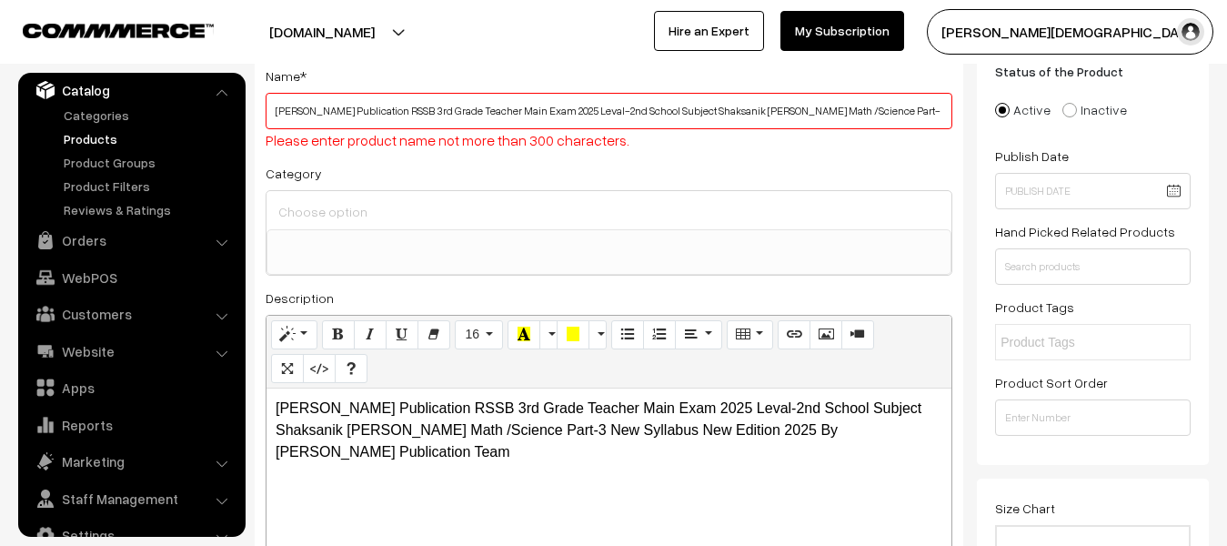
scroll to position [122, 0]
click at [428, 174] on div "Category Competition books Competition books > UGC NET 2023 Exam Books Competit…" at bounding box center [609, 217] width 687 height 114
drag, startPoint x: 275, startPoint y: 116, endPoint x: 1108, endPoint y: 116, distance: 833.4
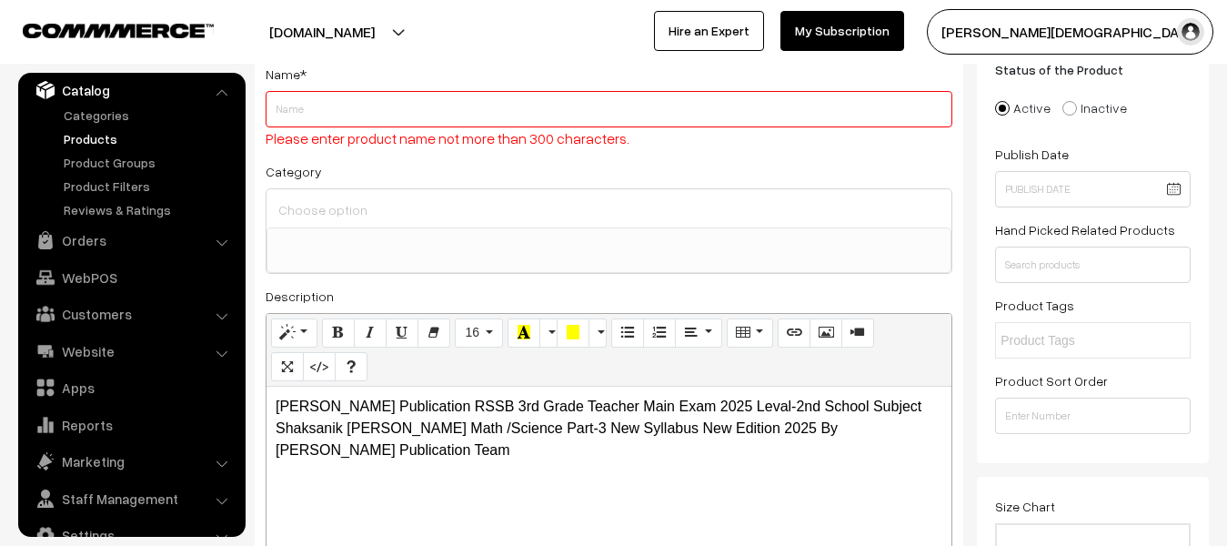
scroll to position [0, 0]
paste input "Akshansh Publication RSSB 3rd Grade Teacher Main Exam 2025 Leval-2nd School Sub…"
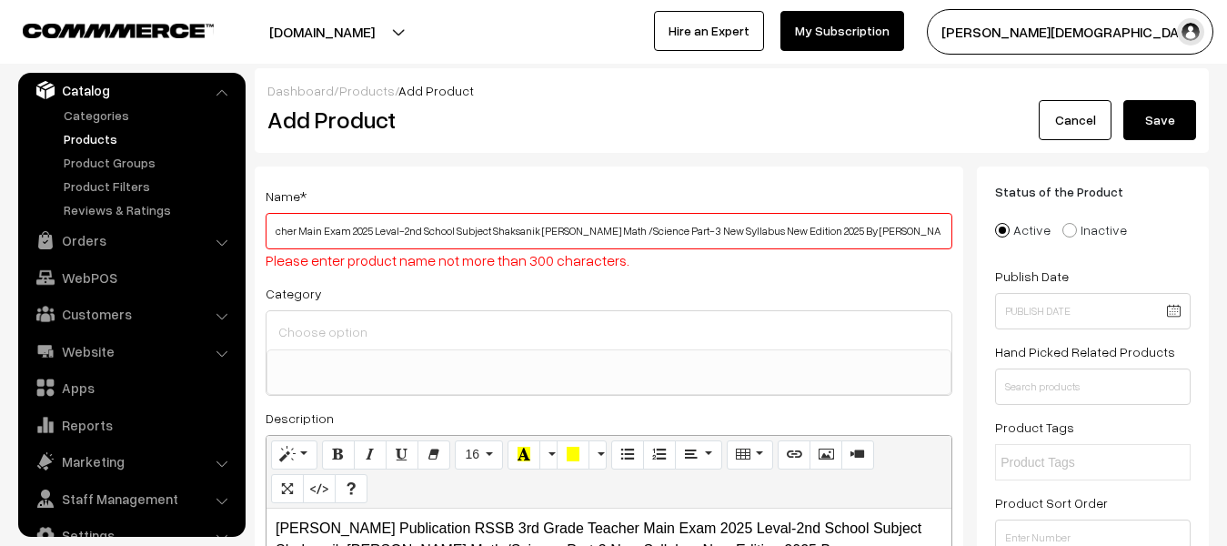
type input "Akshansh Publication RSSB 3rd Grade Teacher Main Exam 2025 Leval-2nd School Sub…"
click at [1142, 107] on button "Save" at bounding box center [1160, 120] width 73 height 40
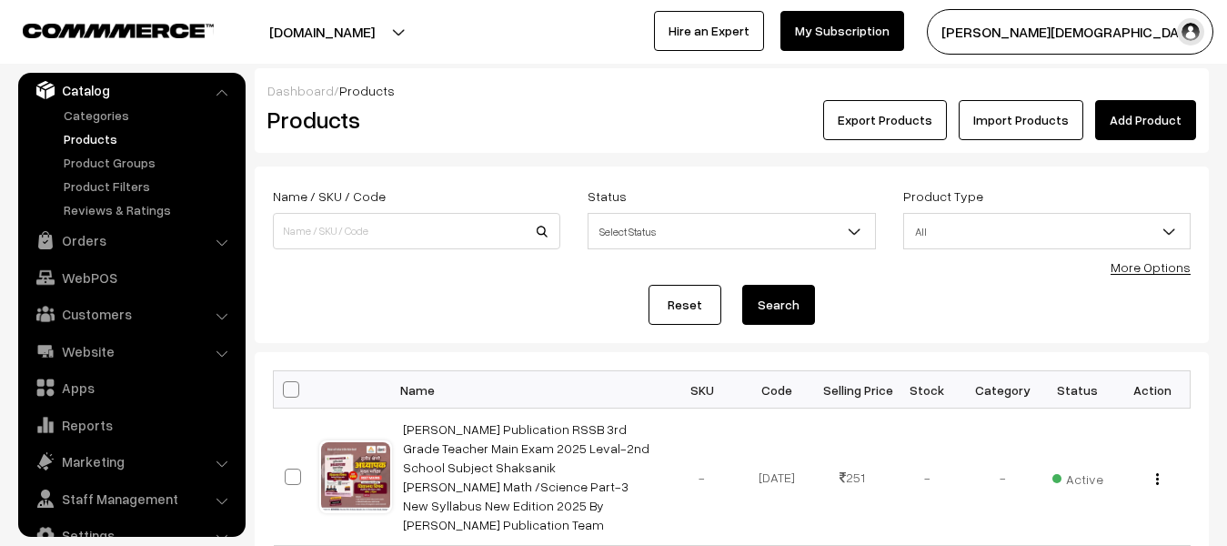
click at [1118, 129] on link "Add Product" at bounding box center [1145, 120] width 101 height 40
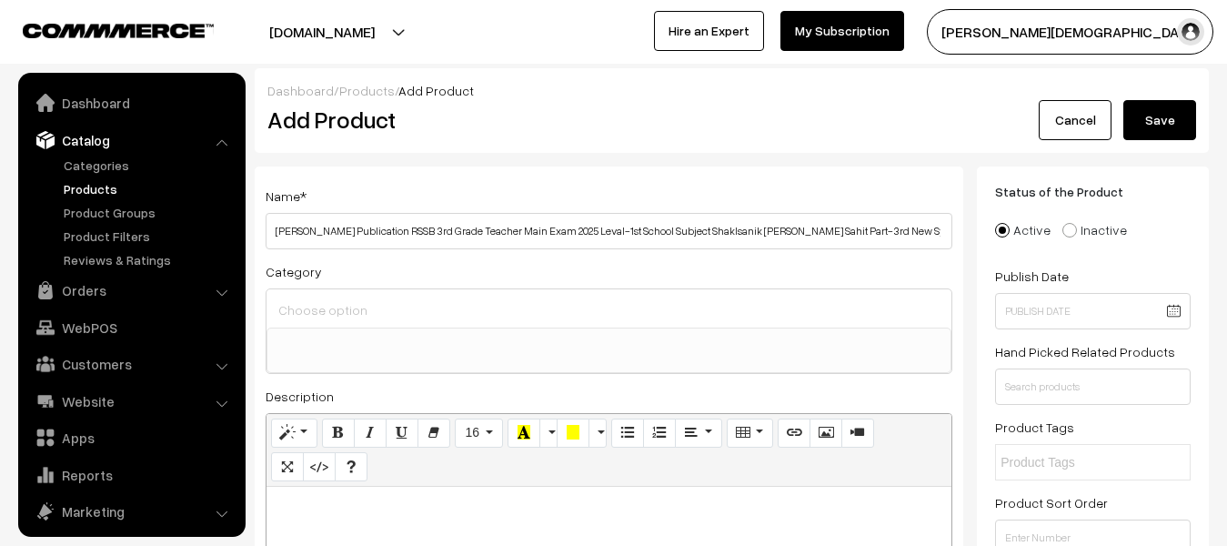
select select
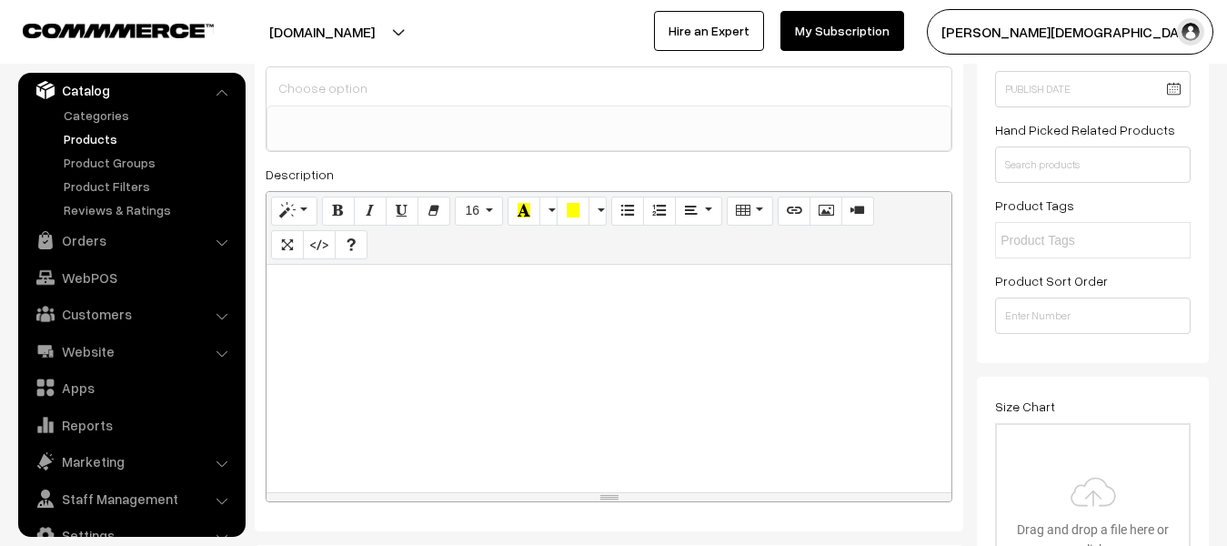
scroll to position [273, 0]
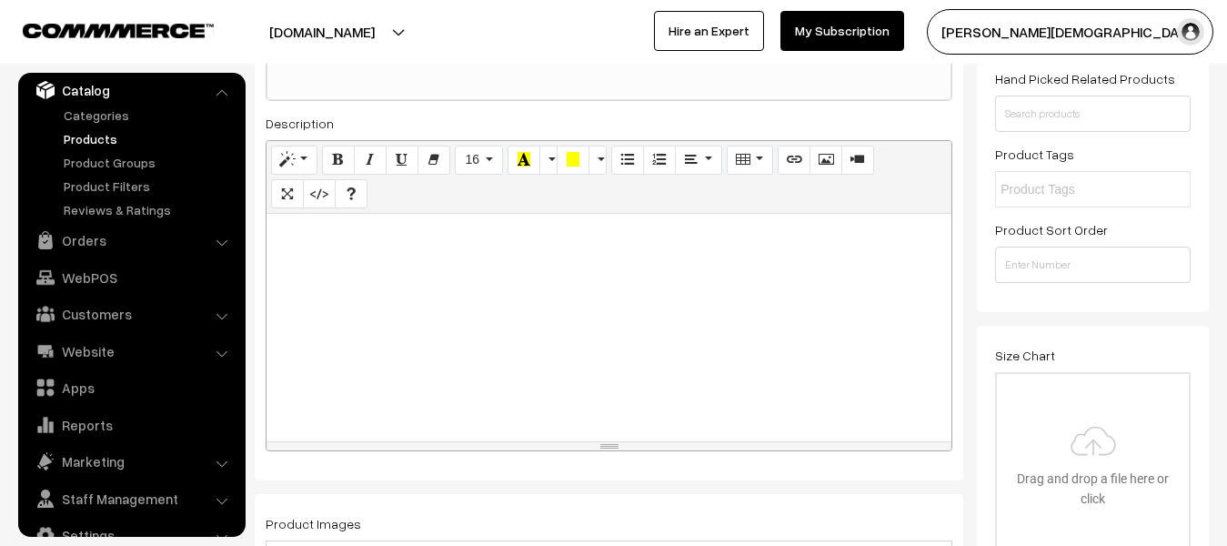
type input "[PERSON_NAME] Publication RSSB 3rd Grade Teacher Main Exam 2025 Leval-1st Schoo…"
click at [507, 341] on div at bounding box center [609, 327] width 685 height 227
paste div
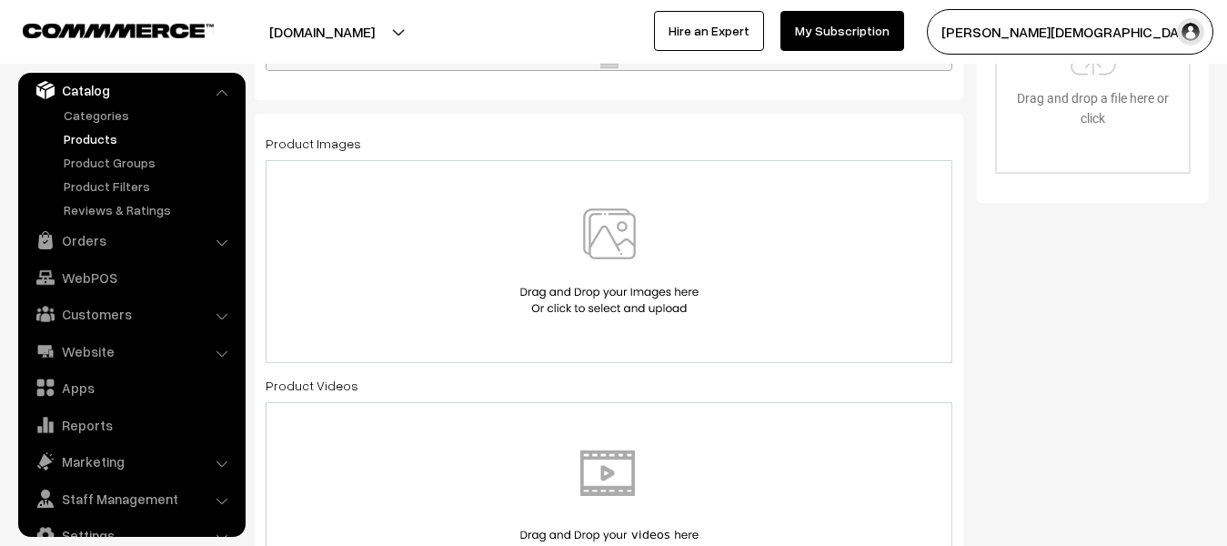
scroll to position [728, 0]
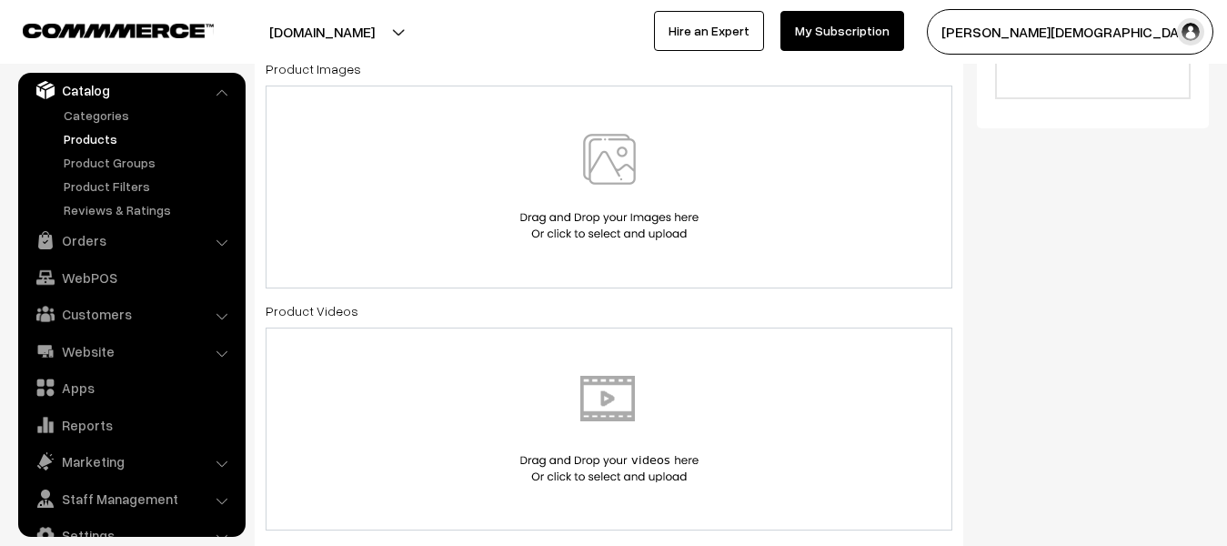
click at [555, 188] on img at bounding box center [609, 187] width 187 height 106
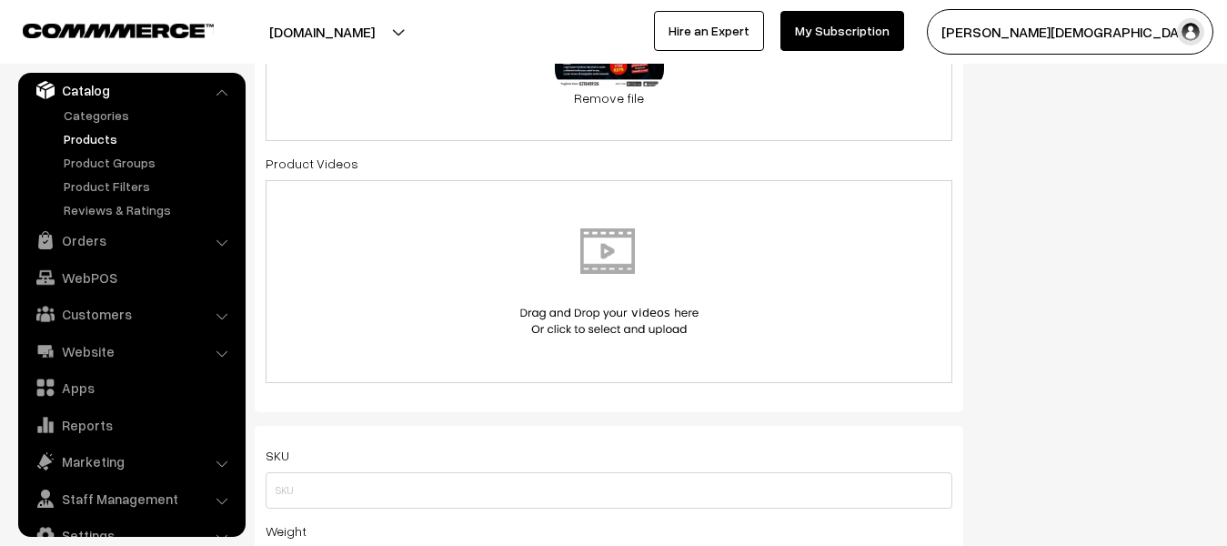
scroll to position [1092, 0]
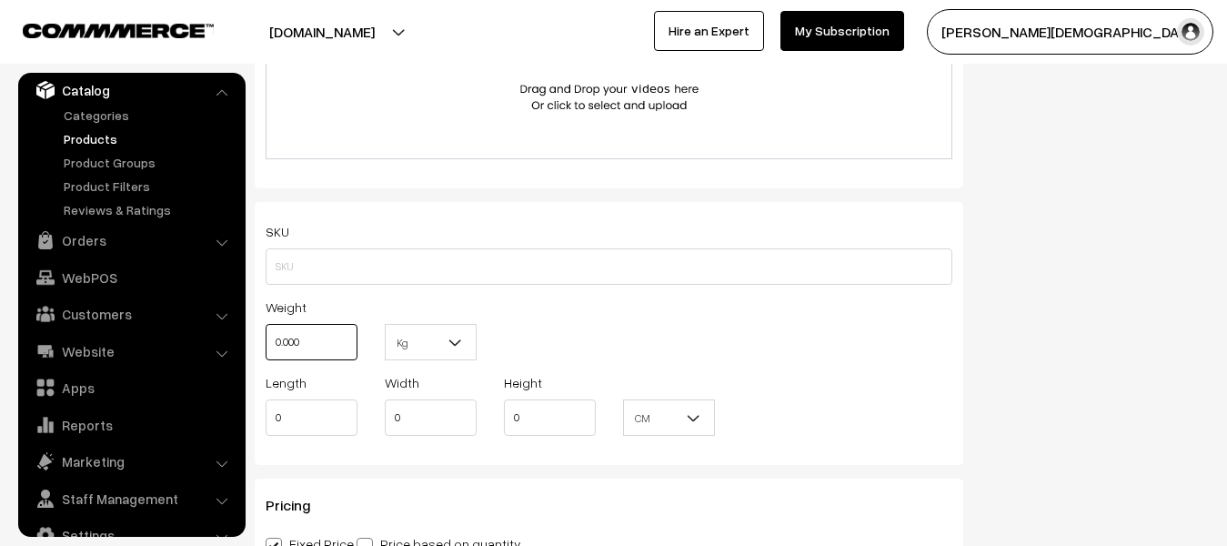
click at [316, 353] on input "0.000" at bounding box center [312, 342] width 92 height 36
type input "0"
type input "1"
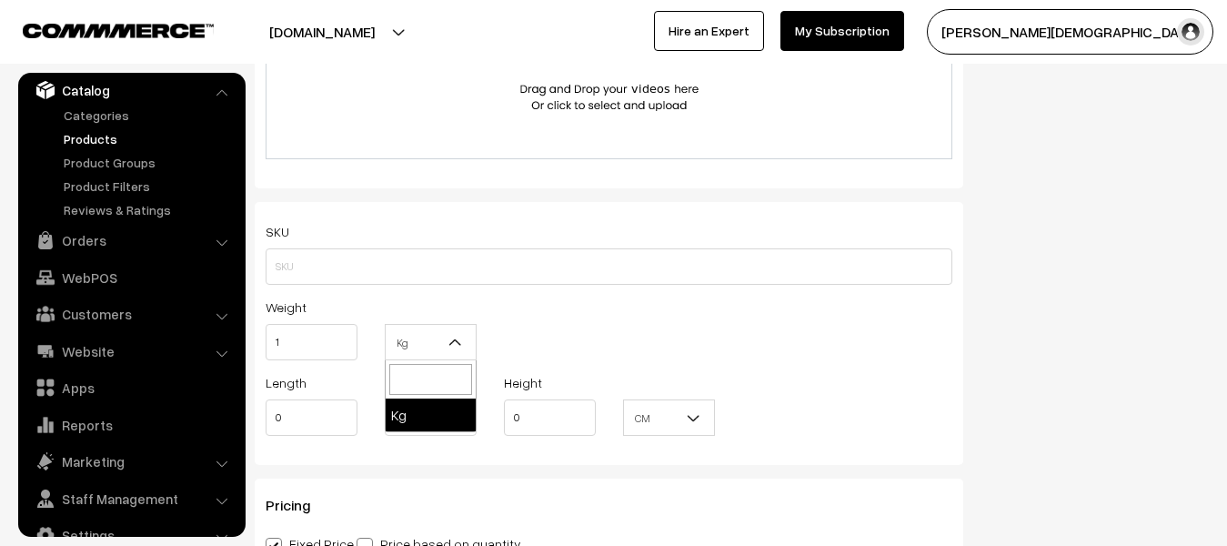
click at [448, 339] on b at bounding box center [456, 342] width 18 height 18
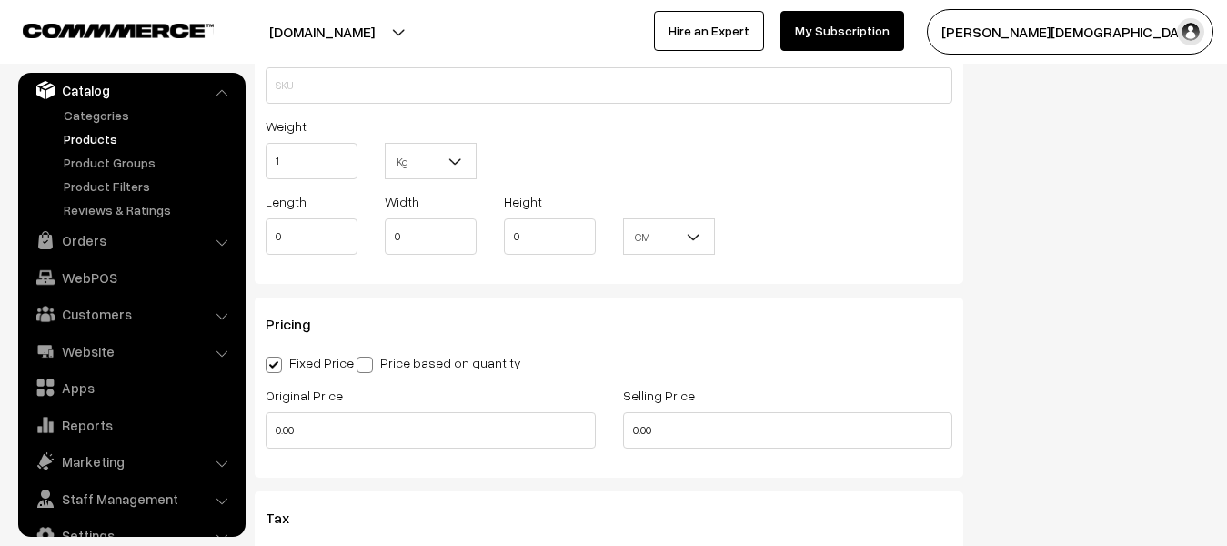
scroll to position [1274, 0]
click at [340, 408] on div "Original Price 0.00" at bounding box center [431, 415] width 330 height 65
click at [341, 410] on div "Original Price 0.00" at bounding box center [431, 415] width 330 height 65
click at [344, 428] on input "0.00" at bounding box center [431, 429] width 330 height 36
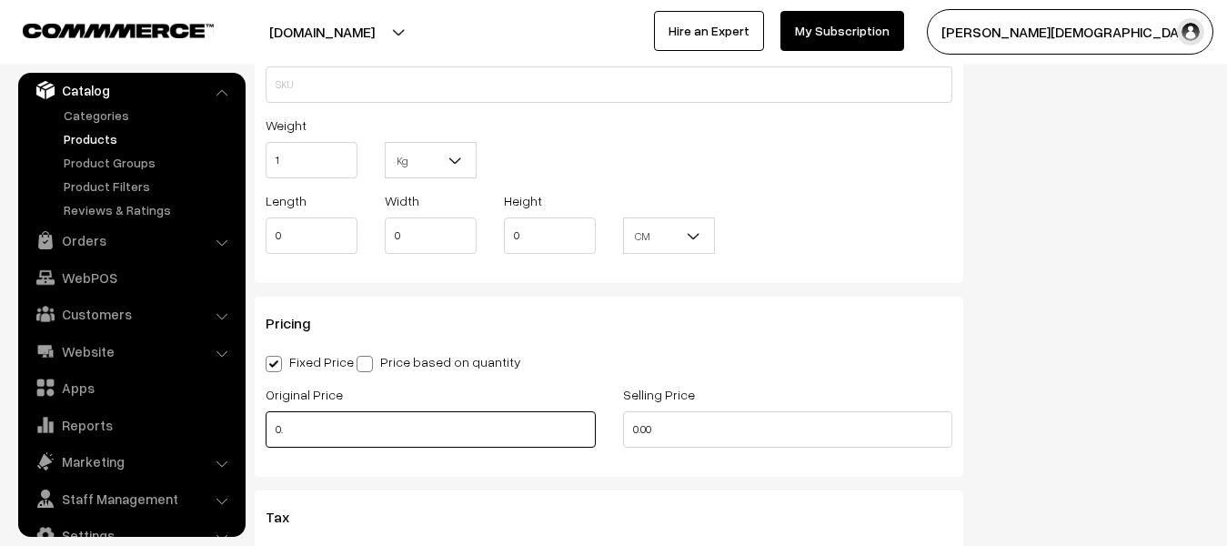
type input "0"
click at [705, 399] on div "Selling Price 0.00" at bounding box center [788, 415] width 330 height 65
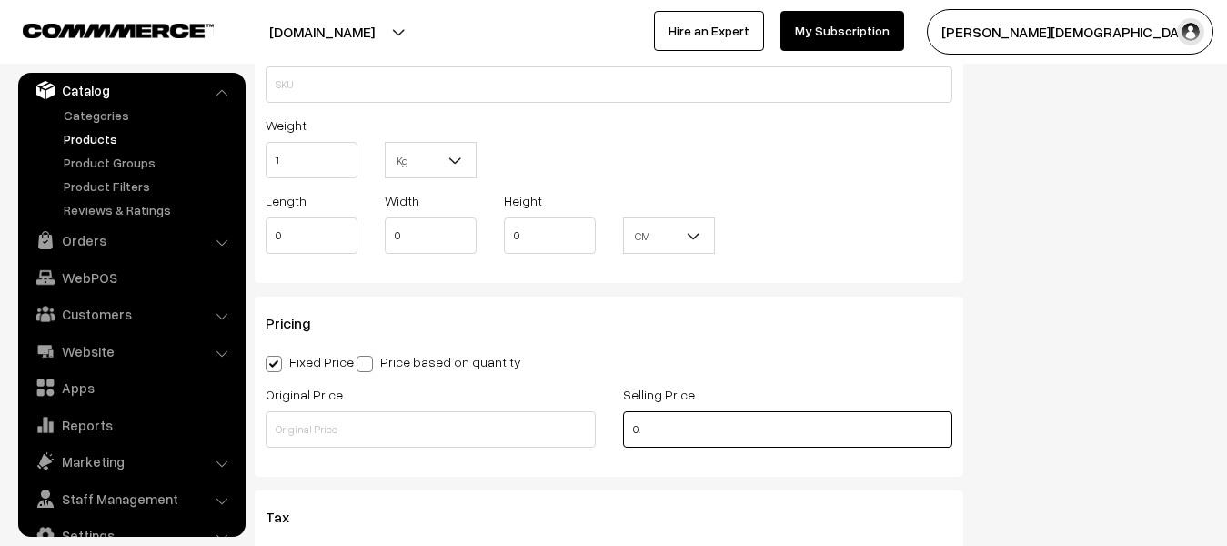
type input "0"
click at [717, 441] on input "text" at bounding box center [788, 429] width 330 height 36
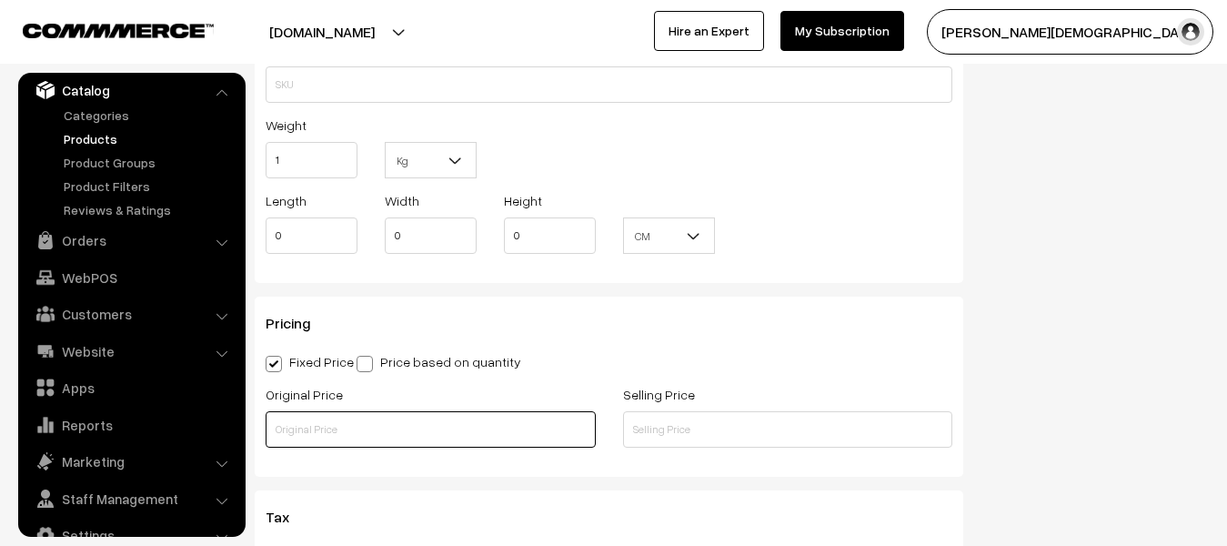
click at [355, 420] on input "text" at bounding box center [431, 429] width 330 height 36
type input "758"
click at [702, 449] on div "Selling Price" at bounding box center [789, 421] width 358 height 76
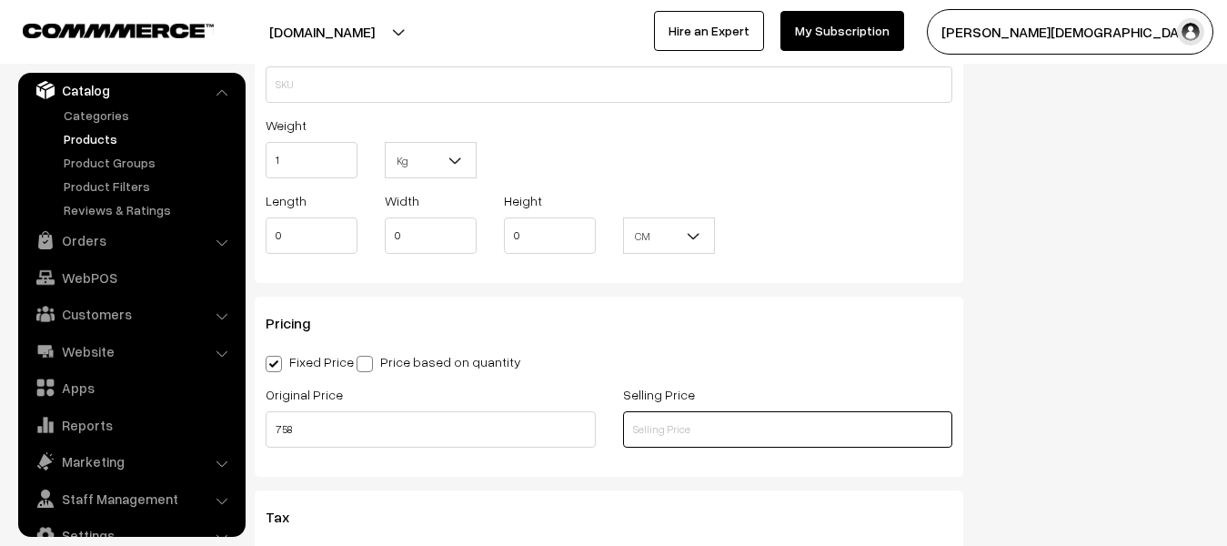
click at [695, 432] on input "text" at bounding box center [788, 429] width 330 height 36
type input "299"
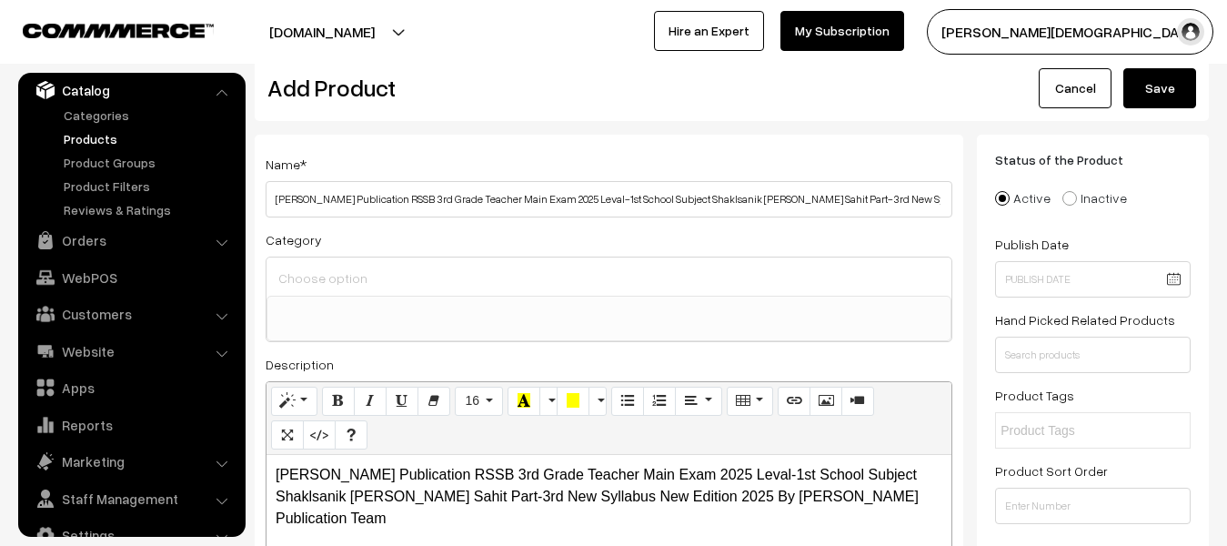
scroll to position [0, 0]
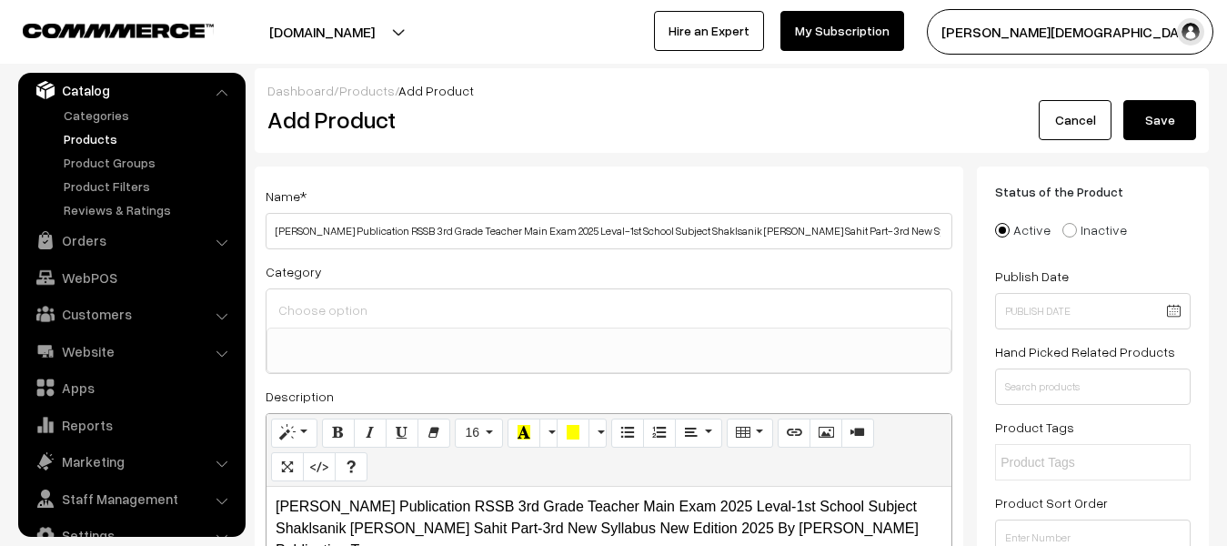
click at [1178, 116] on button "Save" at bounding box center [1160, 120] width 73 height 40
